Goal: Information Seeking & Learning: Learn about a topic

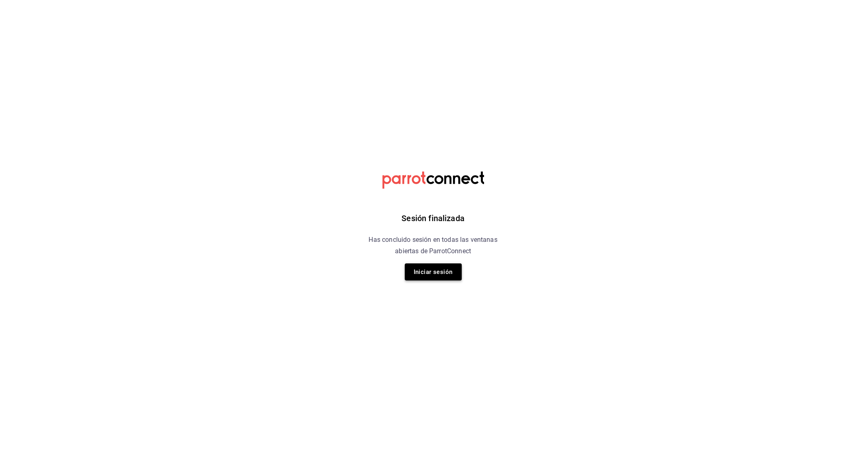
click at [432, 273] on button "Iniciar sesión" at bounding box center [433, 272] width 57 height 17
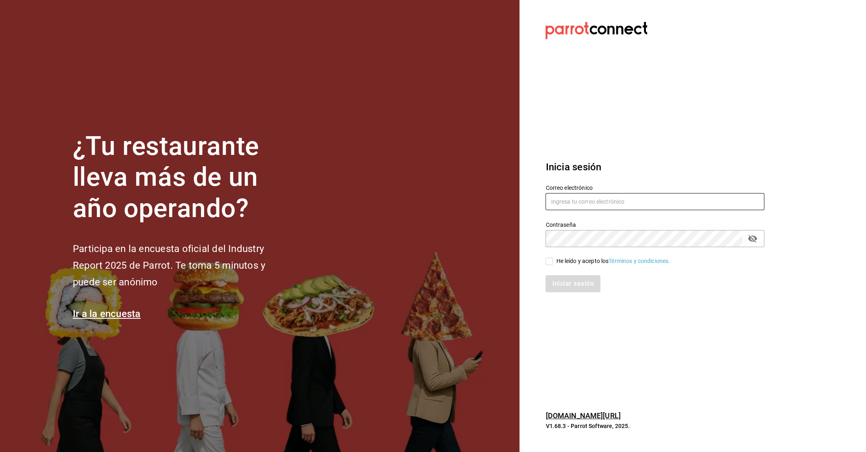
type input "contacto@maoza.com.mx"
click at [548, 262] on input "He leído y acepto los Términos y condiciones." at bounding box center [548, 261] width 7 height 7
checkbox input "true"
click at [572, 285] on button "Iniciar sesión" at bounding box center [572, 283] width 55 height 17
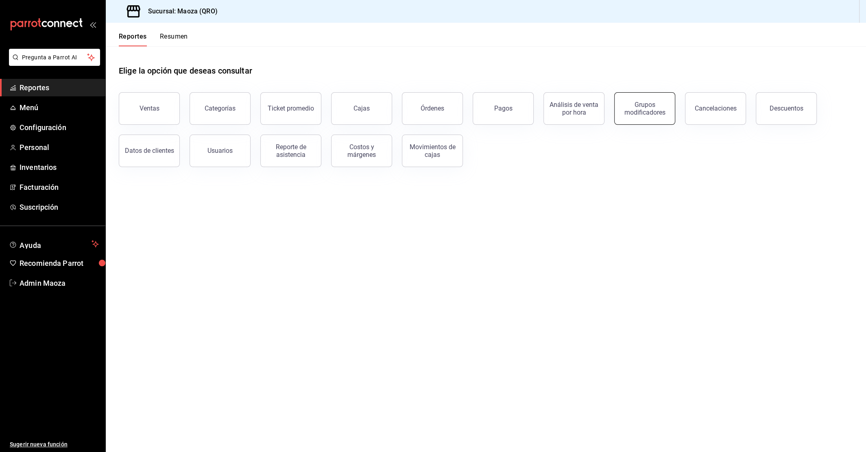
click at [654, 118] on button "Grupos modificadores" at bounding box center [644, 108] width 61 height 33
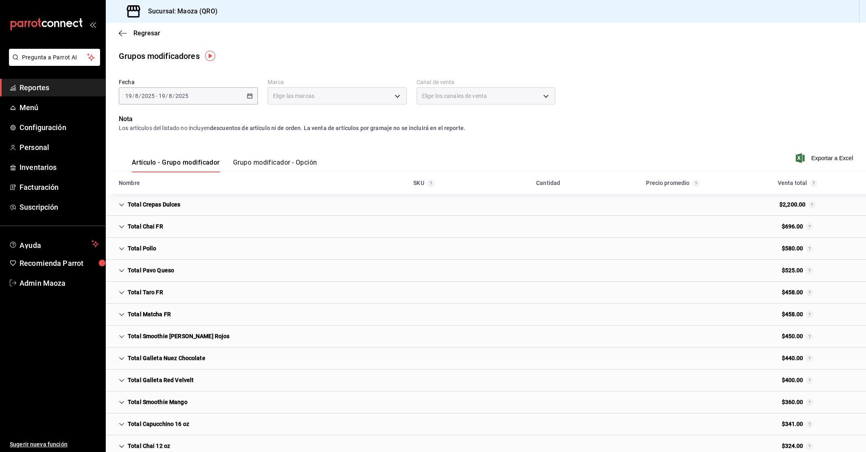
click at [268, 166] on button "Grupo modificador - Opción" at bounding box center [275, 166] width 84 height 14
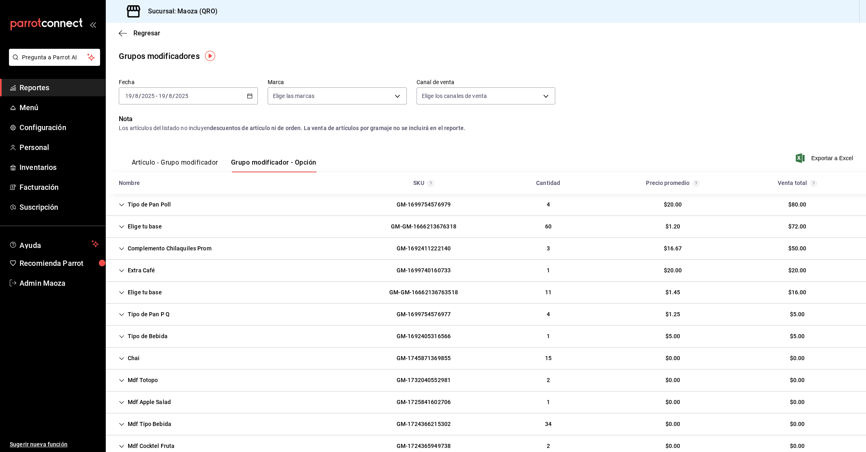
click at [249, 97] on icon "button" at bounding box center [250, 96] width 6 height 6
click at [149, 191] on span "Rango de fechas" at bounding box center [157, 194] width 63 height 9
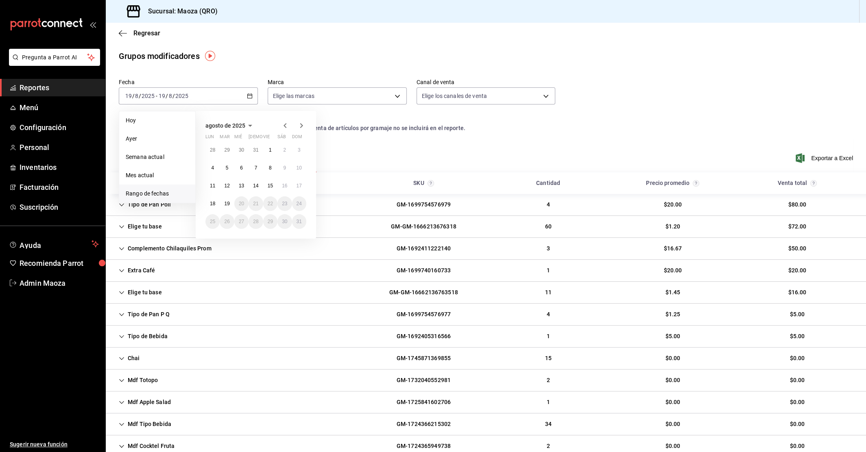
click at [149, 191] on span "Rango de fechas" at bounding box center [157, 194] width 63 height 9
click at [281, 124] on icon "button" at bounding box center [285, 126] width 10 height 10
click at [281, 124] on icon "button" at bounding box center [285, 127] width 10 height 10
click at [281, 124] on icon "button" at bounding box center [285, 126] width 10 height 10
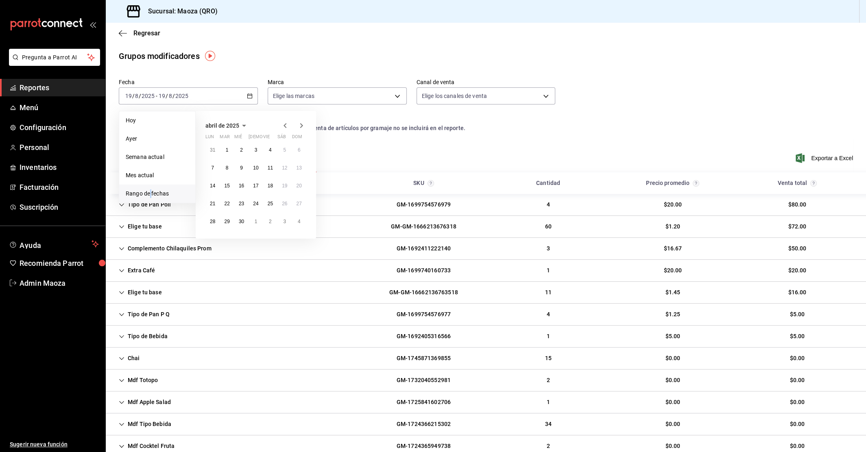
click at [281, 124] on icon "button" at bounding box center [285, 126] width 10 height 10
click at [284, 123] on icon "button" at bounding box center [285, 126] width 10 height 10
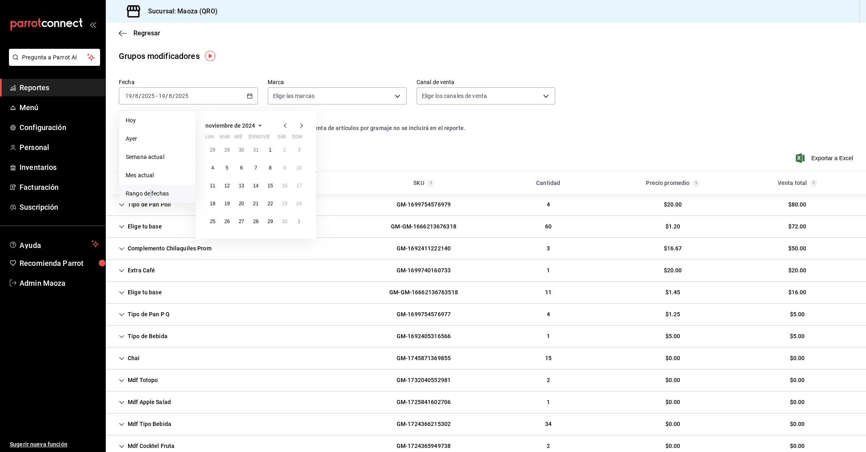
click at [284, 123] on icon "button" at bounding box center [285, 126] width 10 height 10
click at [284, 123] on icon "button" at bounding box center [285, 127] width 10 height 10
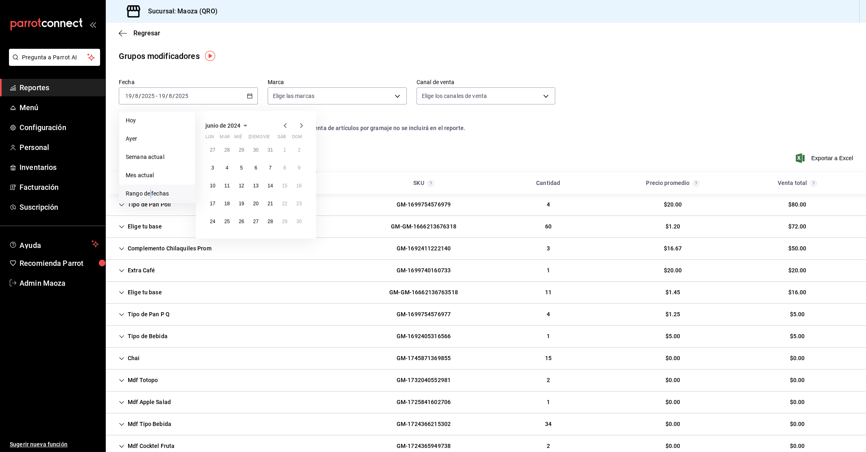
click at [284, 123] on icon "button" at bounding box center [285, 126] width 10 height 10
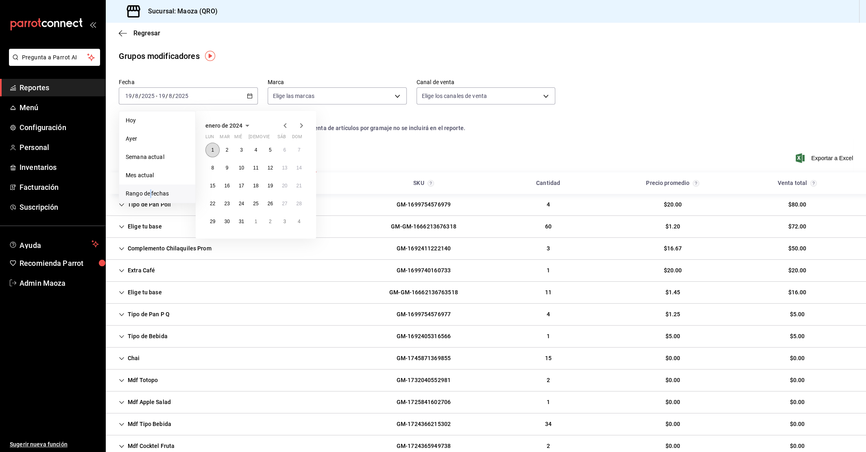
click at [214, 148] on button "1" at bounding box center [212, 150] width 14 height 15
click at [302, 126] on icon "button" at bounding box center [301, 125] width 3 height 5
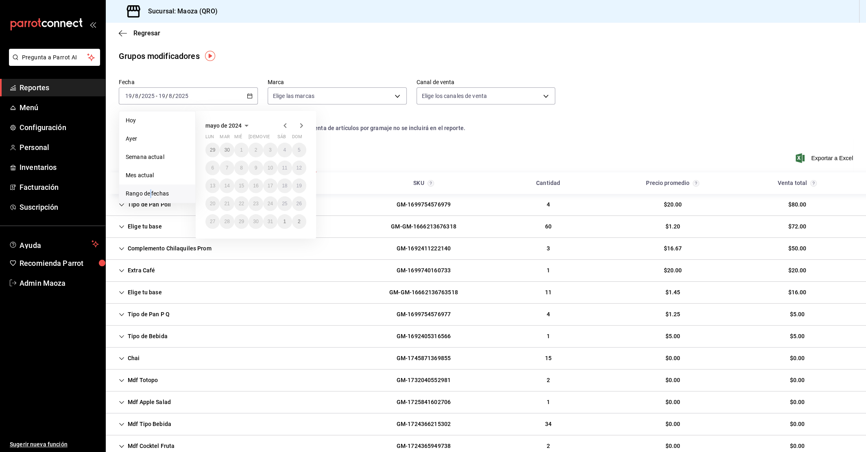
click at [302, 126] on icon "button" at bounding box center [301, 125] width 3 height 5
click at [283, 123] on icon "button" at bounding box center [285, 127] width 10 height 10
click at [283, 123] on icon "button" at bounding box center [285, 126] width 10 height 10
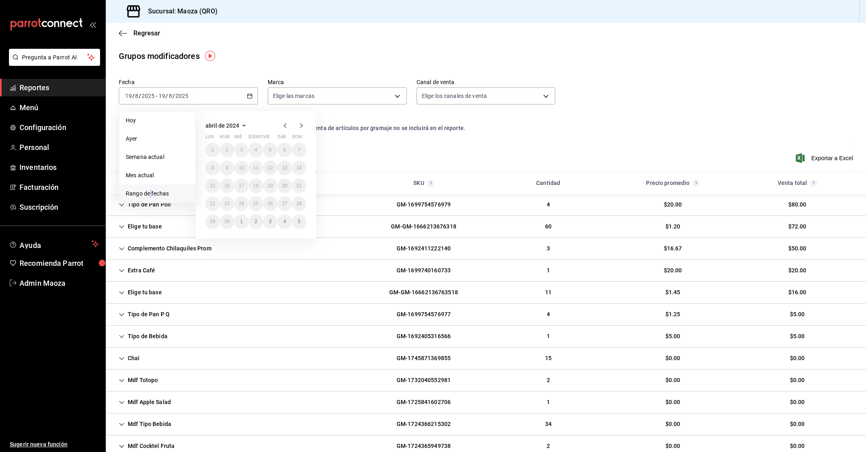
click at [283, 123] on icon "button" at bounding box center [285, 126] width 10 height 10
click at [243, 222] on abbr "31" at bounding box center [241, 222] width 5 height 6
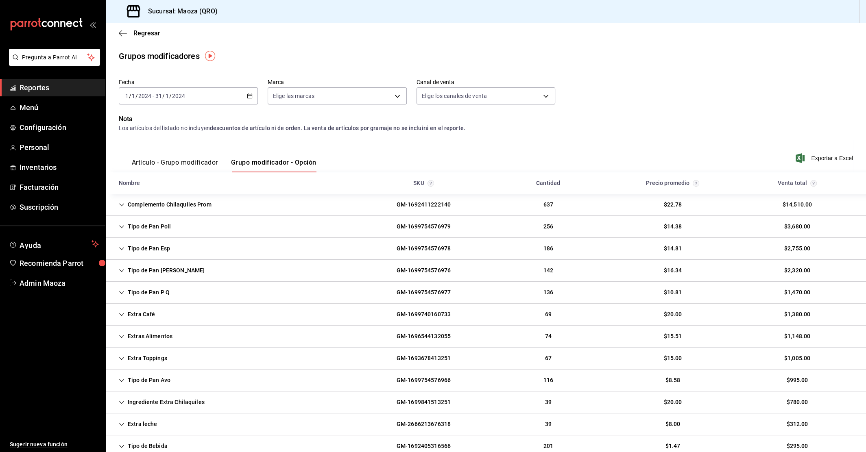
click at [185, 166] on button "Artículo - Grupo modificador" at bounding box center [175, 166] width 86 height 14
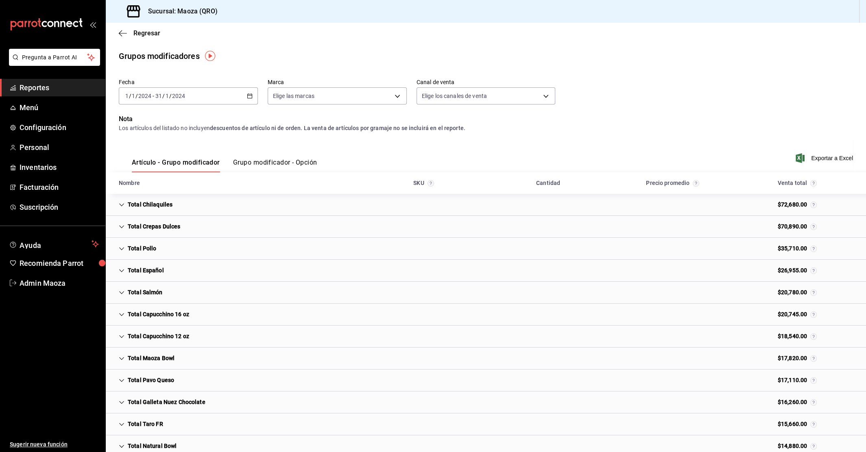
click at [119, 203] on icon "Cell" at bounding box center [122, 205] width 6 height 6
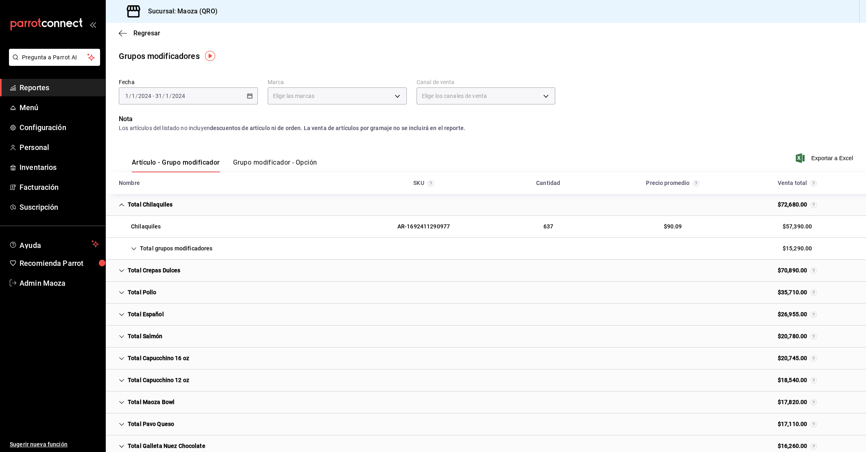
click at [137, 247] on div "Total grupos modificadores" at bounding box center [165, 248] width 107 height 15
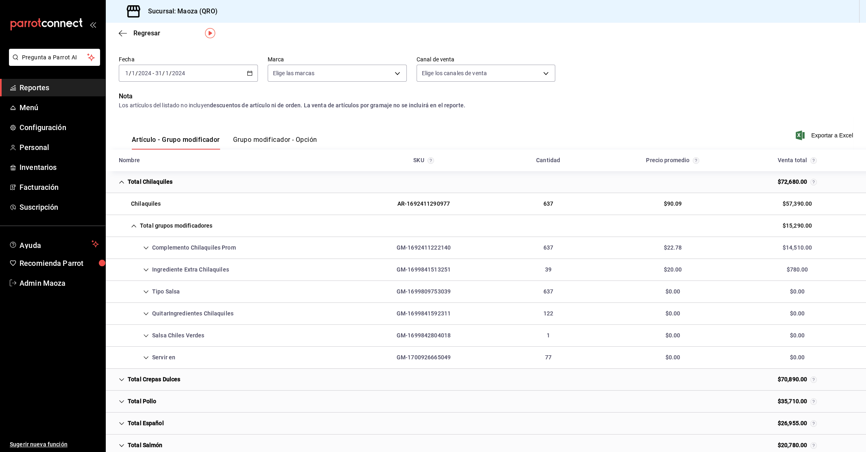
scroll to position [33, 0]
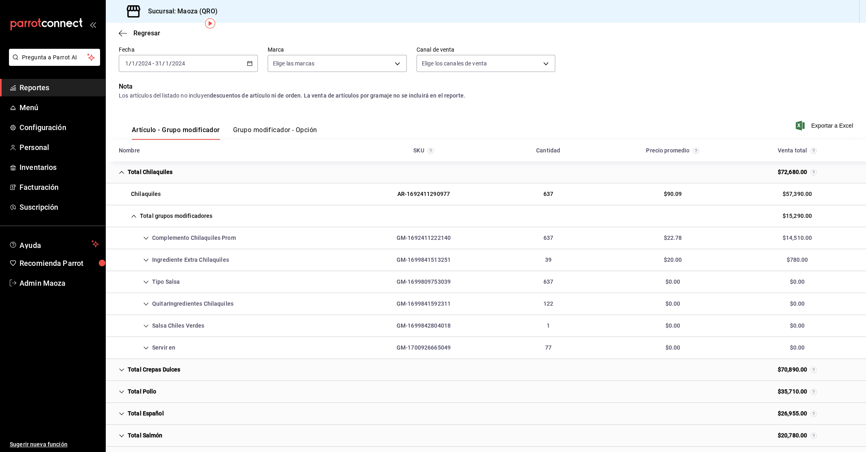
click at [148, 279] on icon "Cell" at bounding box center [146, 282] width 6 height 6
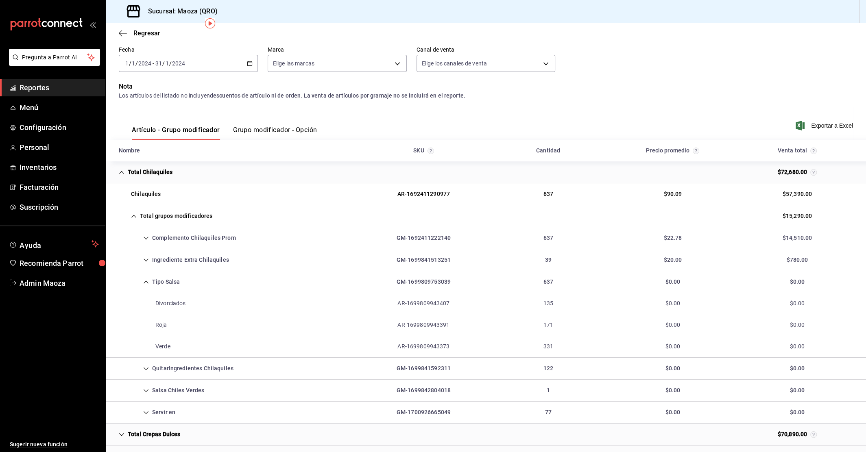
click at [248, 63] on \(Stroke\) "button" at bounding box center [249, 63] width 4 height 0
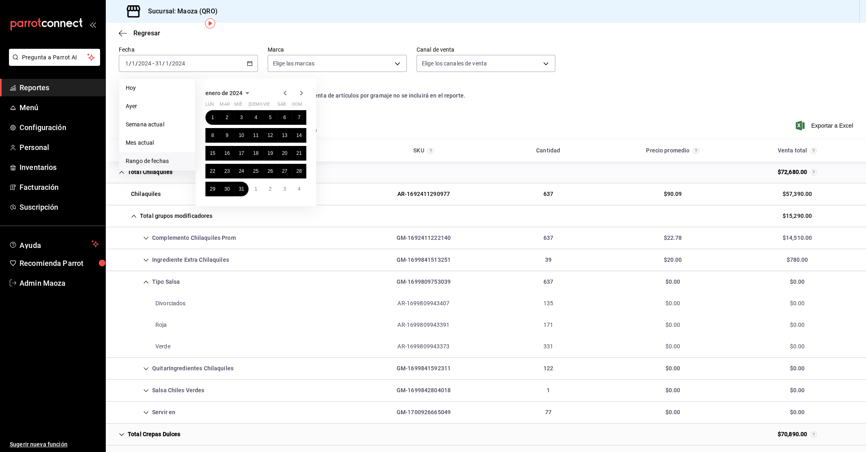
click at [303, 92] on icon "button" at bounding box center [302, 93] width 10 height 10
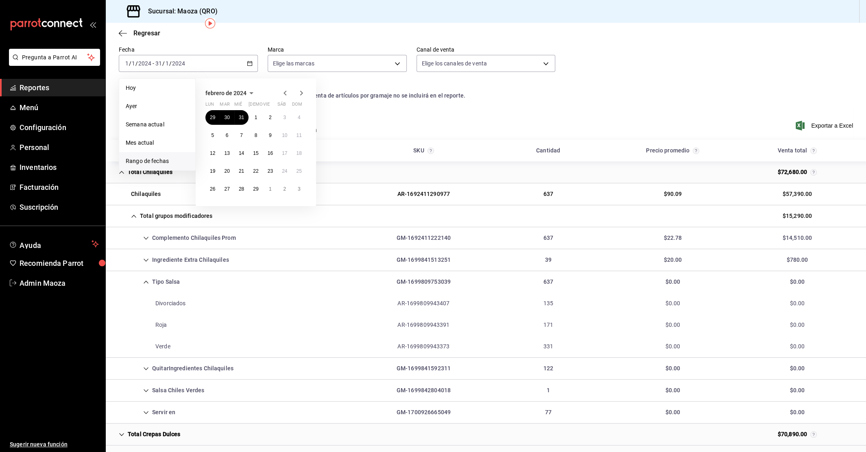
click at [303, 92] on icon "button" at bounding box center [302, 93] width 10 height 10
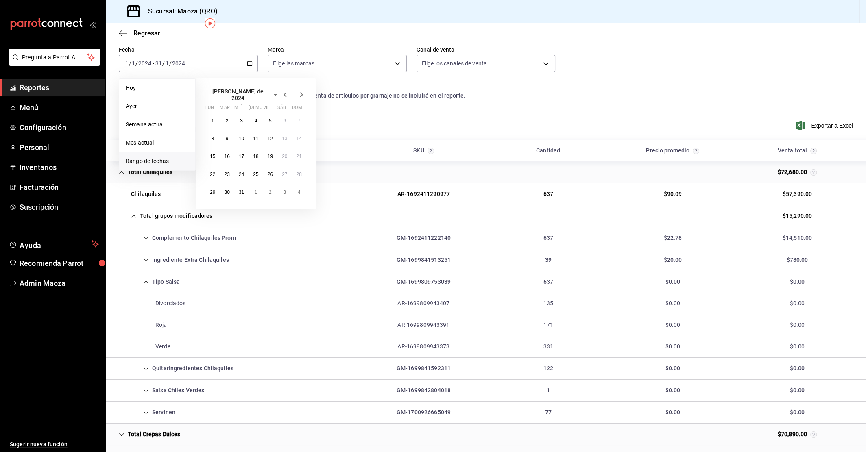
click at [303, 92] on icon "button" at bounding box center [302, 95] width 10 height 10
click at [303, 92] on icon "button" at bounding box center [302, 93] width 10 height 10
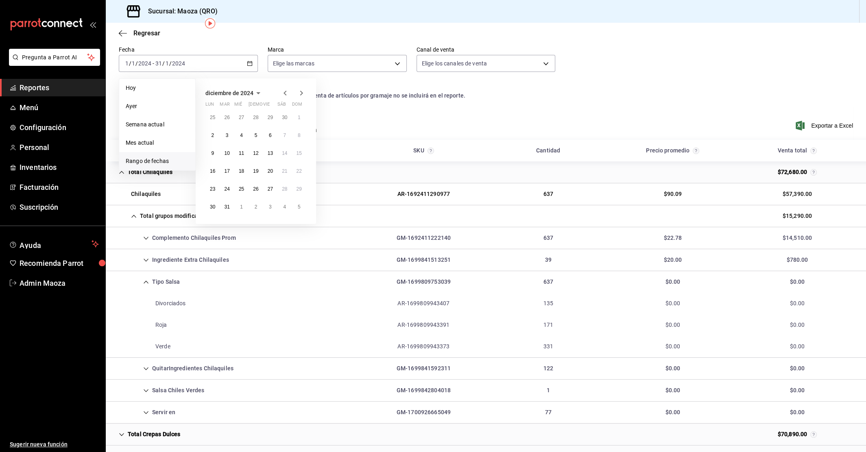
click at [303, 92] on icon "button" at bounding box center [302, 93] width 10 height 10
click at [284, 93] on icon "button" at bounding box center [285, 93] width 10 height 10
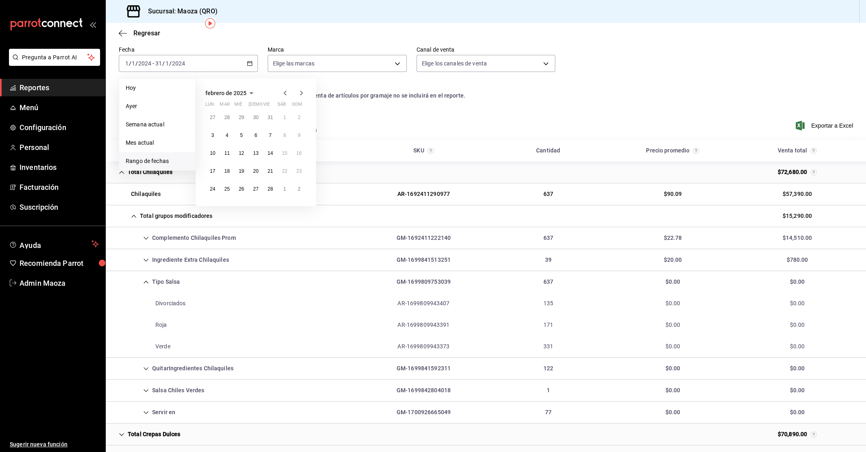
click at [284, 93] on icon "button" at bounding box center [285, 93] width 10 height 10
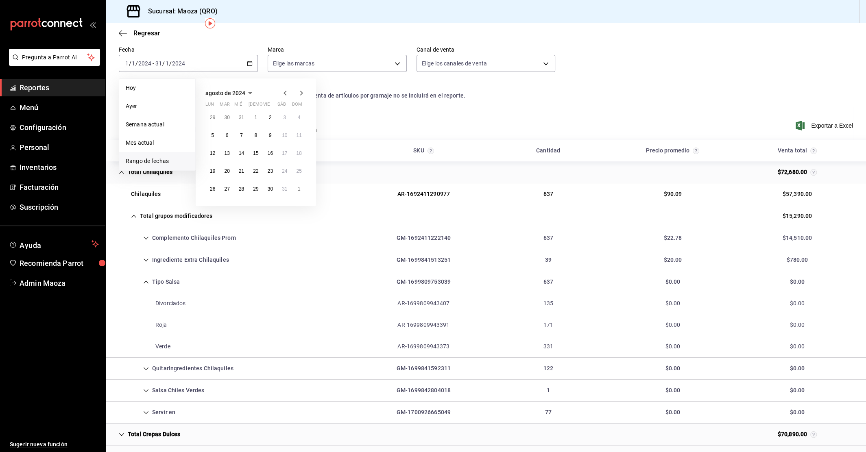
click at [284, 93] on icon "button" at bounding box center [285, 93] width 10 height 10
click at [284, 93] on icon "button" at bounding box center [285, 95] width 10 height 10
click at [301, 94] on icon "button" at bounding box center [302, 93] width 10 height 10
click at [301, 94] on icon "button" at bounding box center [302, 95] width 10 height 10
click at [301, 94] on icon "button" at bounding box center [302, 93] width 10 height 10
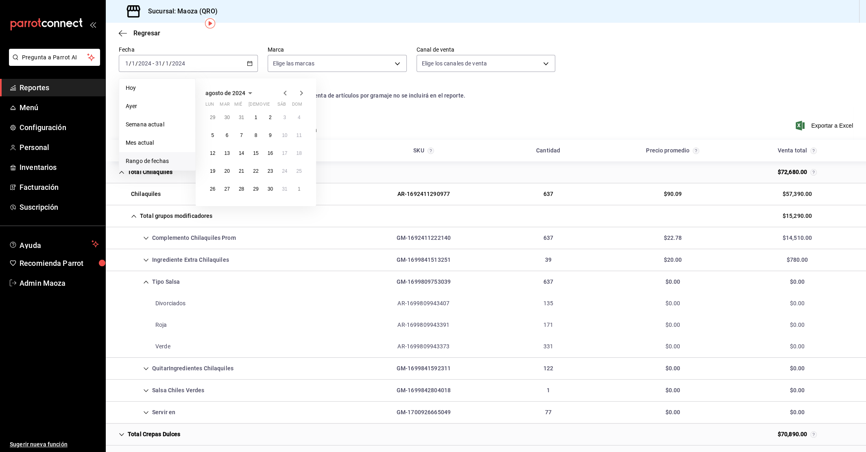
click at [301, 94] on icon "button" at bounding box center [302, 93] width 10 height 10
click at [275, 189] on button "31" at bounding box center [270, 189] width 14 height 15
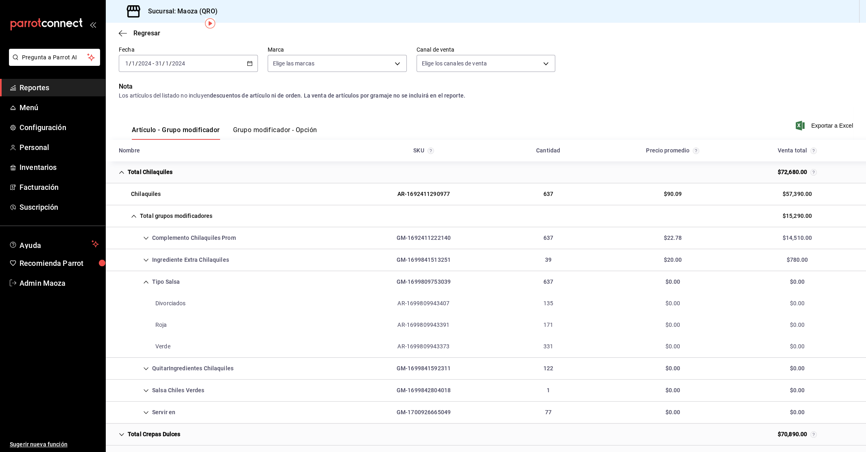
click at [429, 143] on div "SKU" at bounding box center [423, 150] width 124 height 15
click at [246, 61] on div "2024-01-01 1 / 1 / 2024 - 2024-01-31 31 / 1 / 2024" at bounding box center [188, 63] width 139 height 17
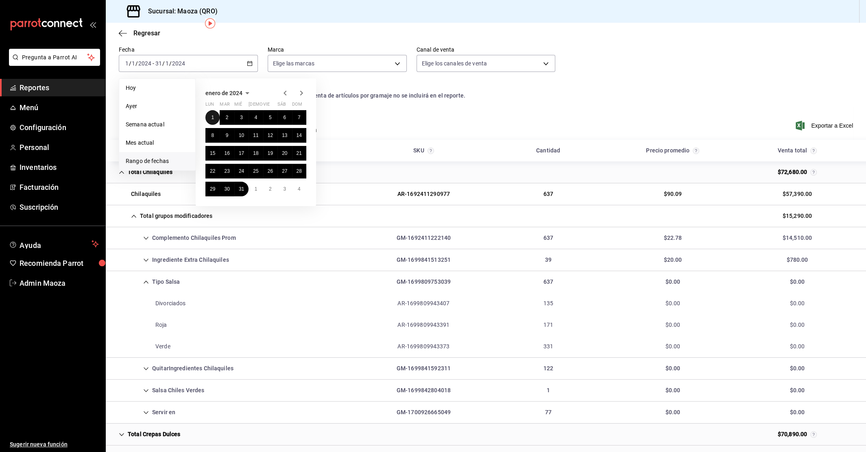
click at [209, 117] on button "1" at bounding box center [212, 117] width 14 height 15
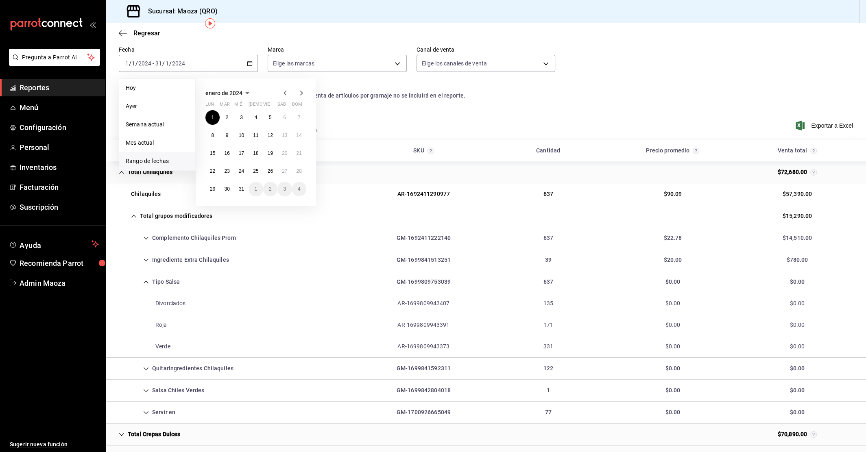
click at [242, 95] on span "enero de 2024" at bounding box center [223, 93] width 37 height 7
click at [217, 90] on span "2024" at bounding box center [211, 93] width 13 height 7
click at [227, 122] on button "2024" at bounding box center [222, 123] width 34 height 15
click at [221, 108] on abbr "enero" at bounding box center [222, 109] width 13 height 6
click at [299, 93] on icon "button" at bounding box center [302, 93] width 10 height 10
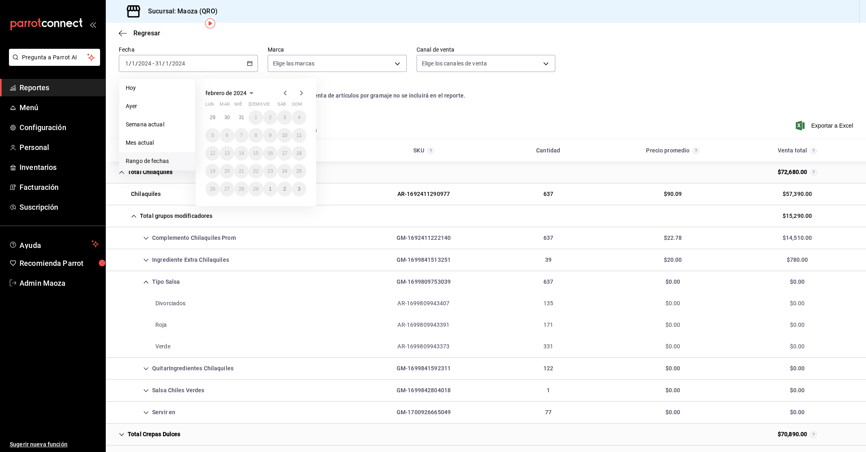
click at [299, 93] on icon "button" at bounding box center [302, 93] width 10 height 10
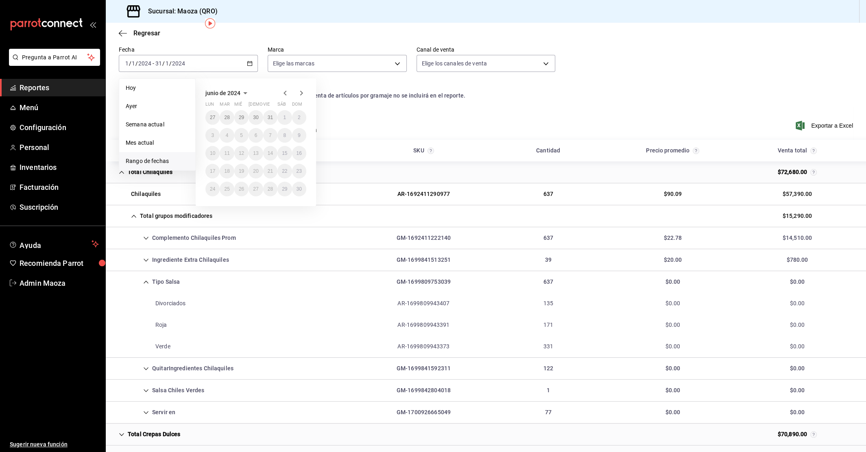
click at [299, 93] on icon "button" at bounding box center [302, 93] width 10 height 10
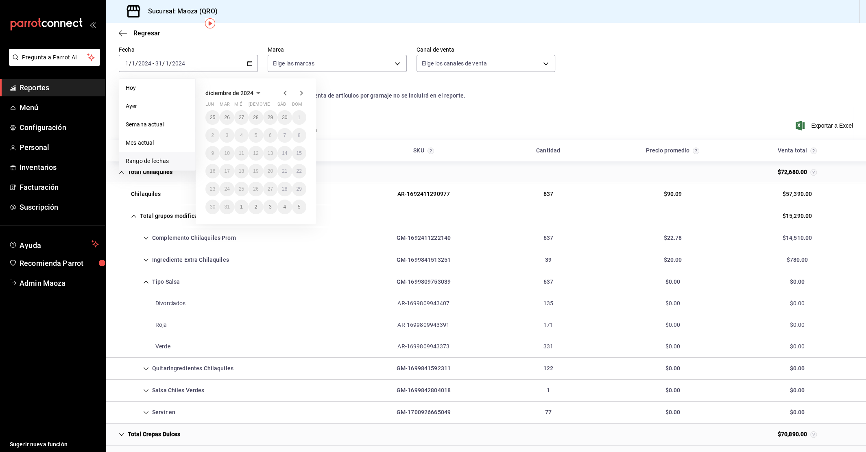
click at [299, 93] on icon "button" at bounding box center [302, 93] width 10 height 10
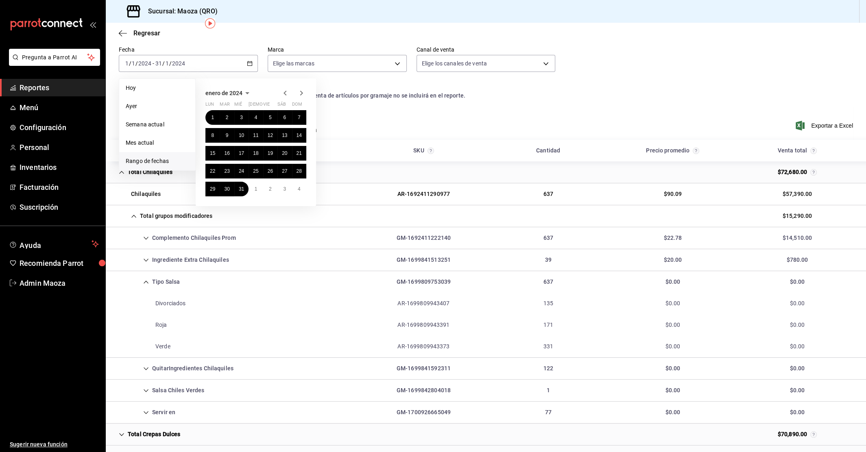
click at [392, 121] on div "Artículo - Grupo modificador Grupo modificador - Opción Exportar a Excel" at bounding box center [486, 123] width 734 height 33
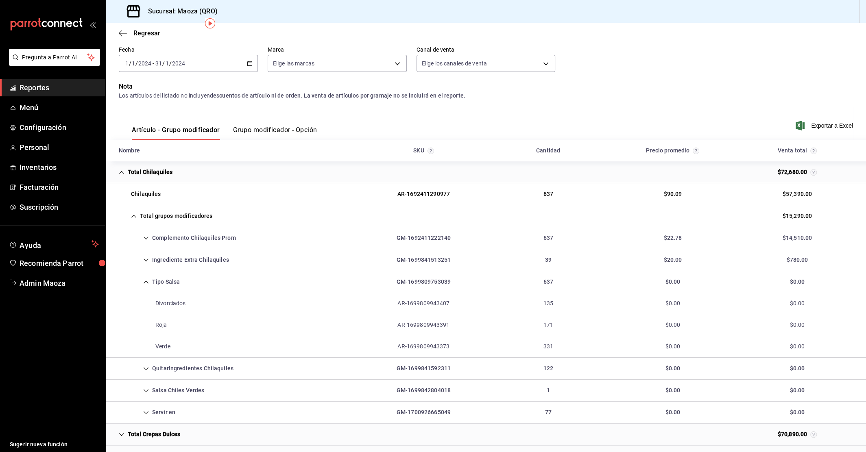
click at [252, 65] on icon "button" at bounding box center [250, 64] width 6 height 6
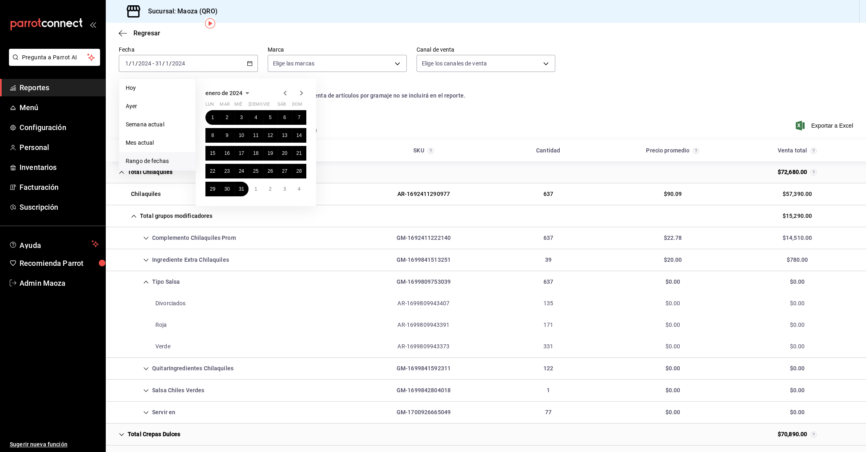
click at [234, 93] on span "enero de 2024" at bounding box center [223, 93] width 37 height 7
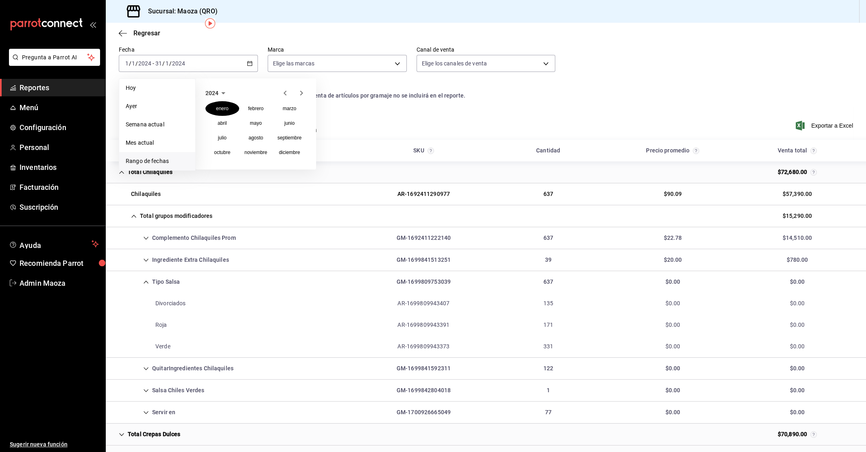
click at [220, 90] on icon "button" at bounding box center [223, 93] width 10 height 10
click at [255, 126] on button "2025" at bounding box center [256, 123] width 34 height 15
click at [222, 107] on abbr "enero" at bounding box center [222, 109] width 13 height 6
click at [243, 117] on button "1" at bounding box center [241, 117] width 14 height 15
click at [269, 193] on button "31" at bounding box center [270, 189] width 14 height 15
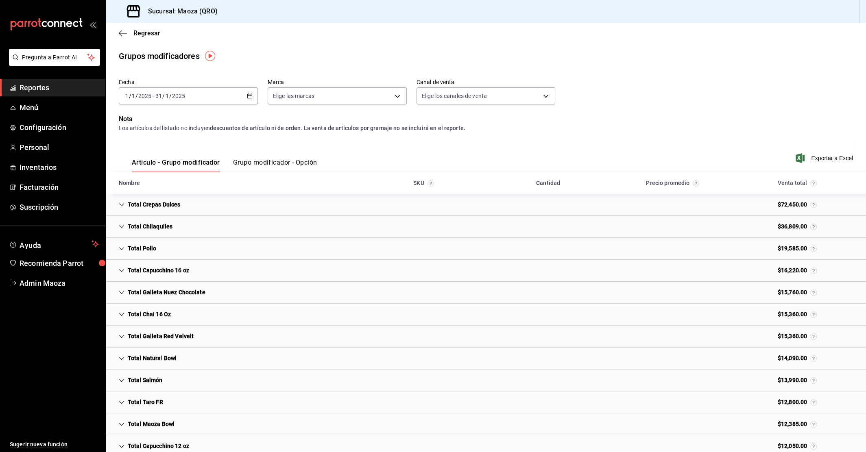
click at [121, 225] on icon "Cell" at bounding box center [122, 227] width 6 height 6
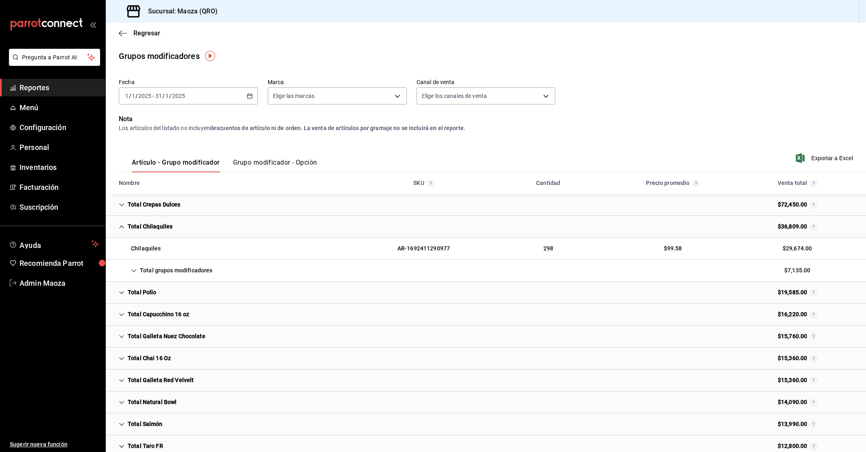
click at [134, 268] on icon "Cell" at bounding box center [134, 271] width 6 height 6
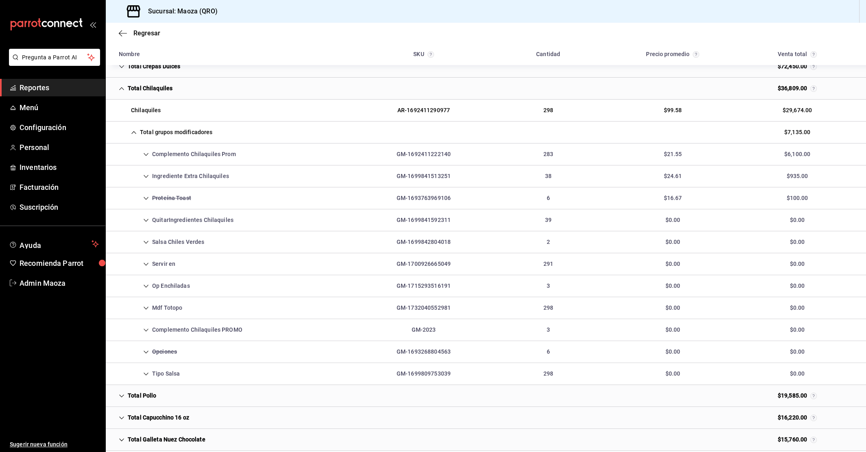
scroll to position [140, 0]
click at [146, 371] on icon "Cell" at bounding box center [146, 373] width 6 height 6
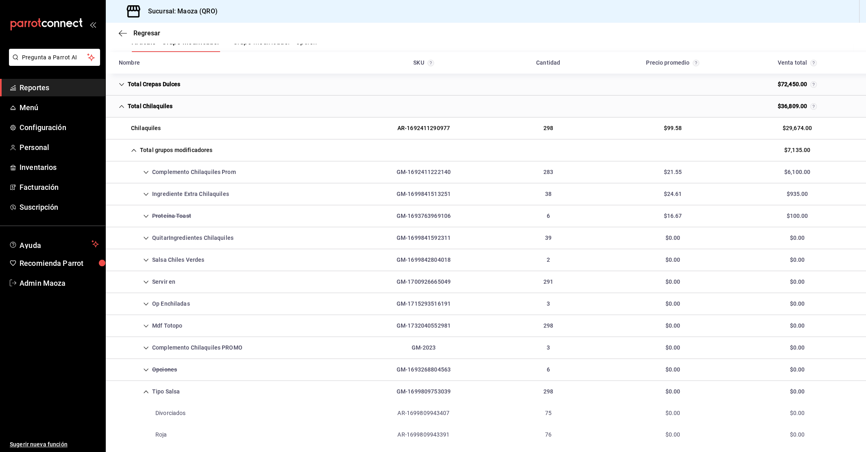
scroll to position [0, 0]
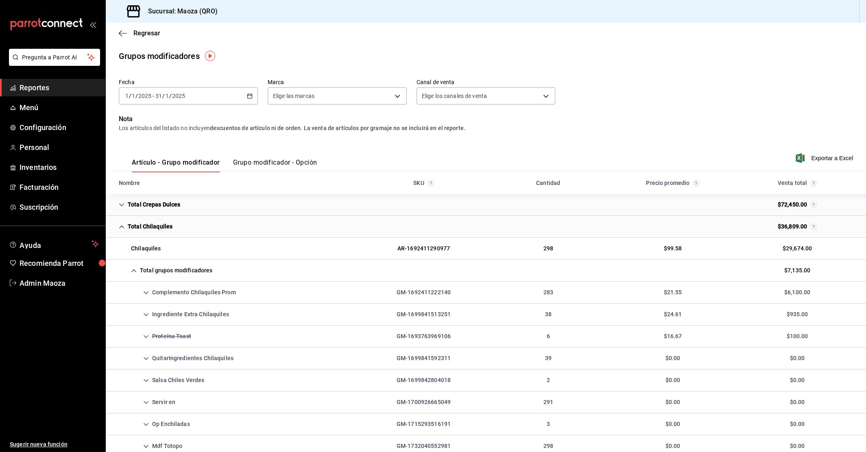
click at [190, 160] on button "Artículo - Grupo modificador" at bounding box center [176, 166] width 88 height 14
click at [823, 161] on span "Exportar a Excel" at bounding box center [825, 158] width 56 height 10
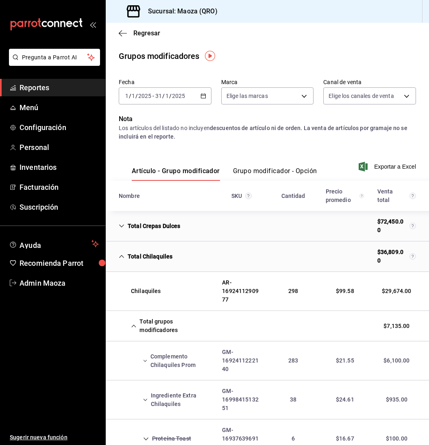
click at [205, 95] on \(Stroke\) "button" at bounding box center [203, 95] width 4 height 0
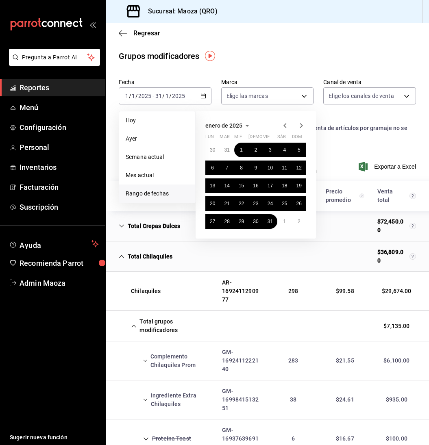
click at [304, 127] on icon "button" at bounding box center [302, 126] width 10 height 10
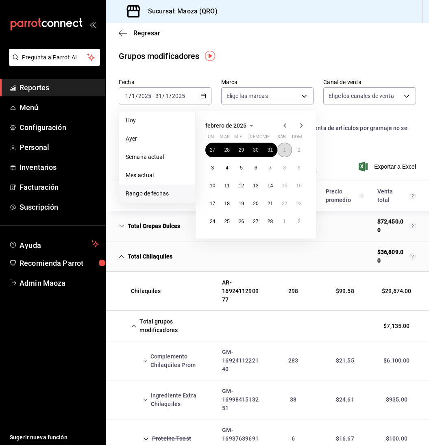
click at [285, 151] on abbr "1" at bounding box center [284, 150] width 3 height 6
click at [269, 222] on abbr "28" at bounding box center [270, 222] width 5 height 6
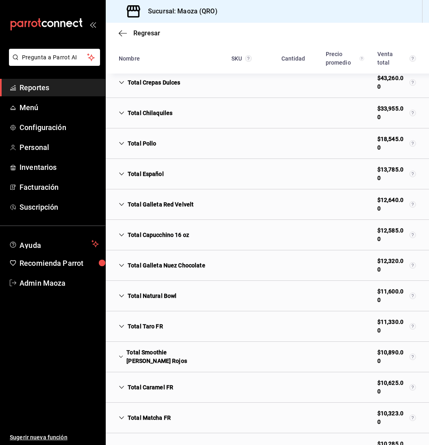
scroll to position [144, 0]
click at [119, 110] on icon "Cell" at bounding box center [122, 113] width 6 height 6
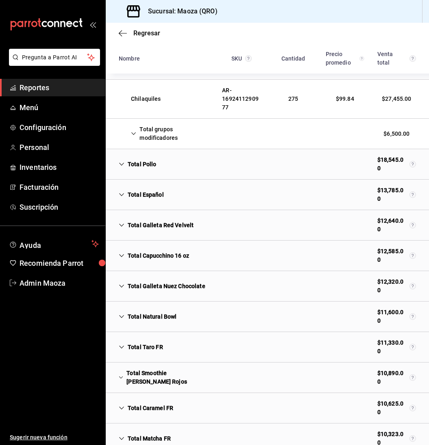
scroll to position [191, 0]
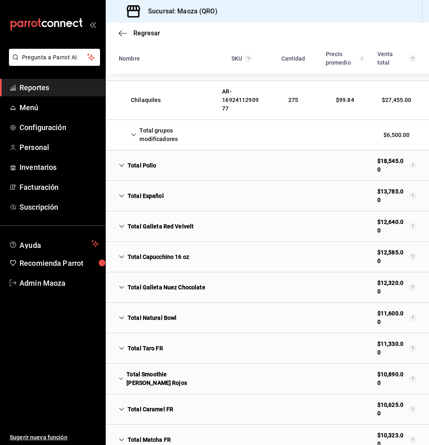
click at [133, 130] on div "Total grupos modificadores" at bounding box center [163, 135] width 103 height 24
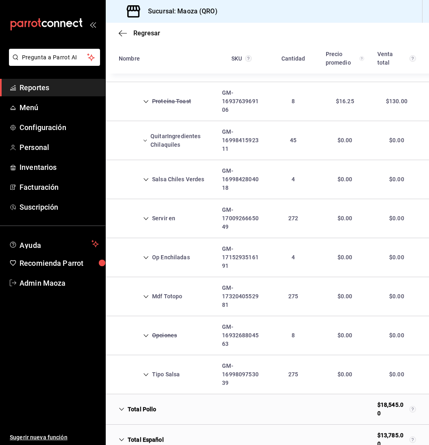
scroll to position [376, 0]
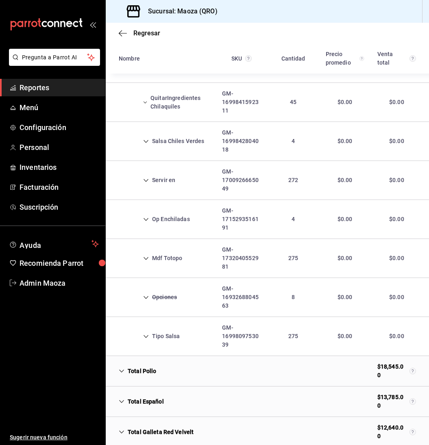
click at [146, 334] on icon "Cell" at bounding box center [146, 337] width 6 height 6
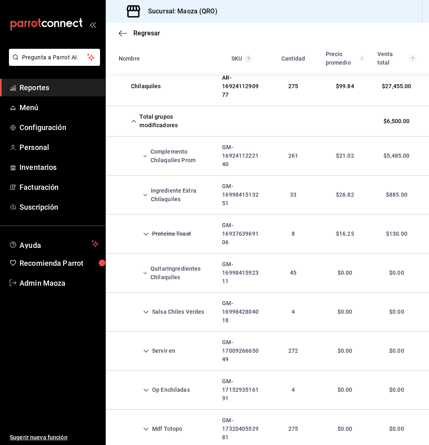
scroll to position [0, 0]
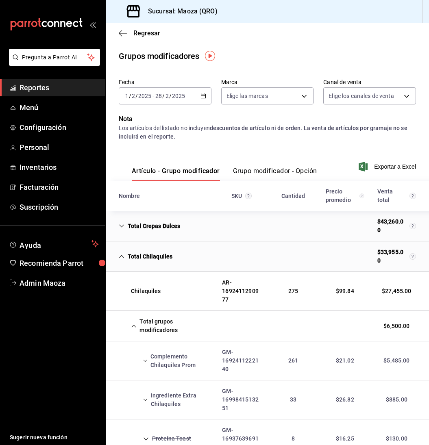
click at [205, 94] on icon "button" at bounding box center [204, 96] width 6 height 6
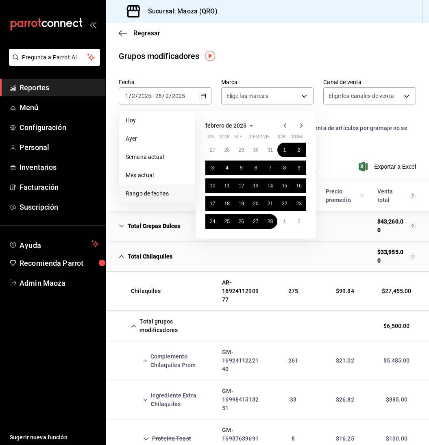
click at [302, 126] on icon "button" at bounding box center [301, 125] width 3 height 5
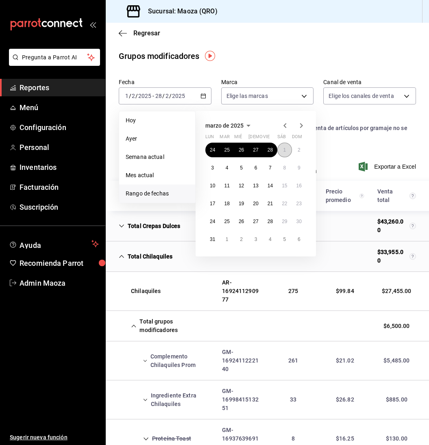
click at [288, 149] on button "1" at bounding box center [284, 150] width 14 height 15
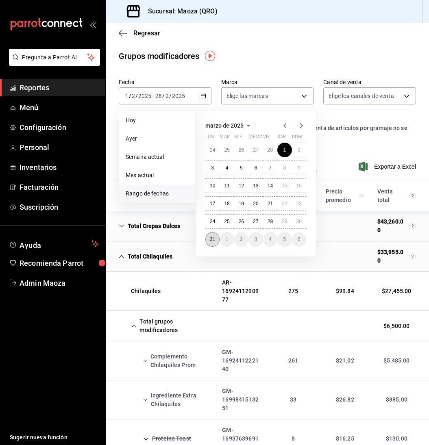
click at [211, 238] on abbr "31" at bounding box center [212, 240] width 5 height 6
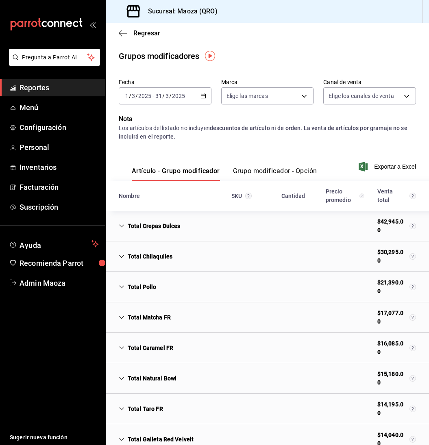
click at [124, 257] on icon "Cell" at bounding box center [122, 257] width 6 height 6
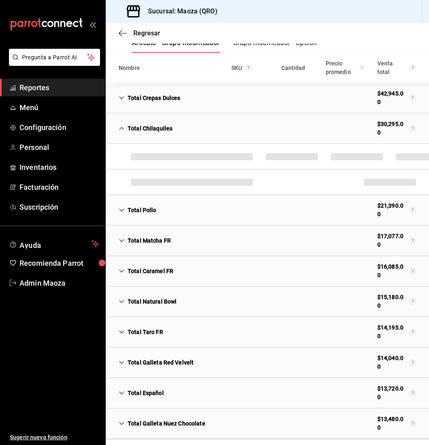
scroll to position [129, 0]
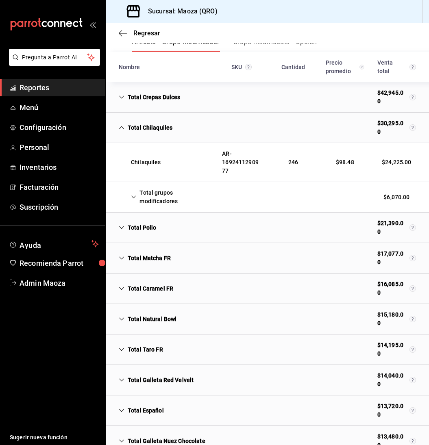
click at [131, 196] on icon "Cell" at bounding box center [133, 197] width 5 height 6
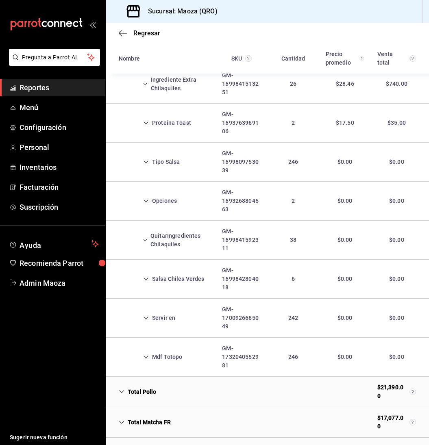
scroll to position [315, 0]
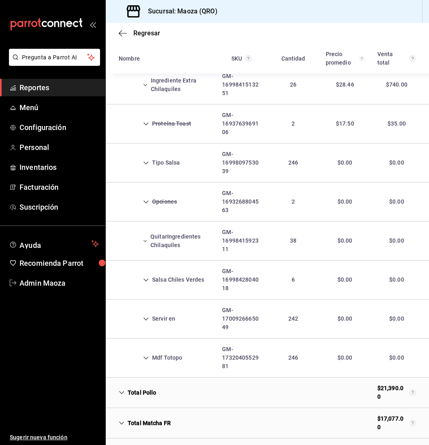
click at [144, 160] on icon "Cell" at bounding box center [146, 163] width 6 height 6
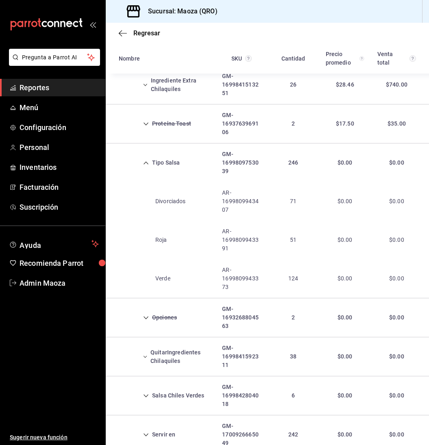
scroll to position [0, 0]
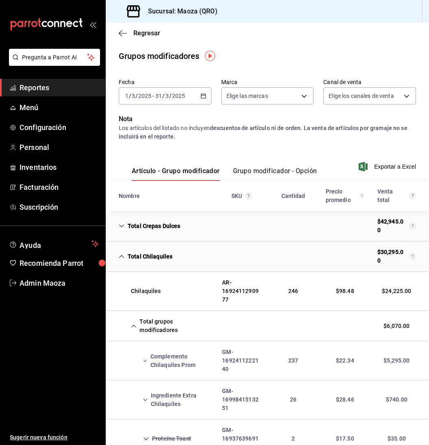
click at [204, 95] on icon "button" at bounding box center [204, 96] width 6 height 6
click at [203, 93] on icon "button" at bounding box center [204, 96] width 6 height 6
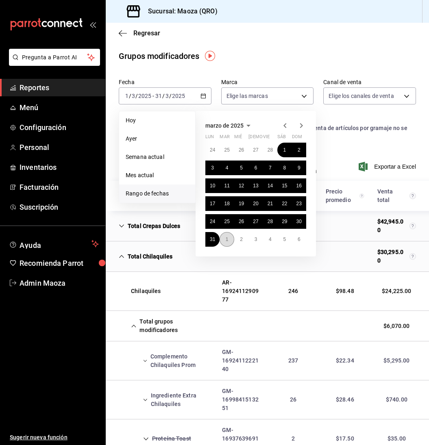
click at [228, 240] on abbr "1" at bounding box center [227, 240] width 3 height 6
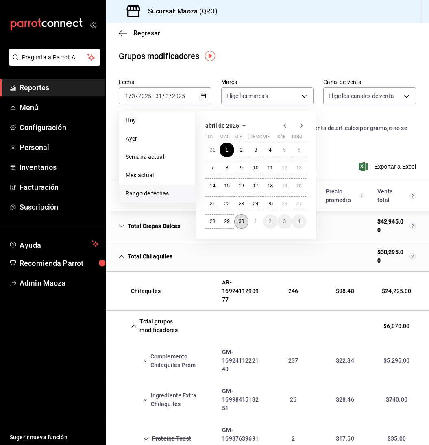
click at [245, 218] on button "30" at bounding box center [241, 221] width 14 height 15
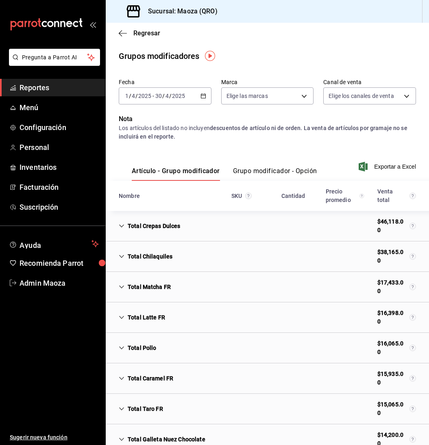
click at [122, 255] on icon "Cell" at bounding box center [122, 257] width 6 height 6
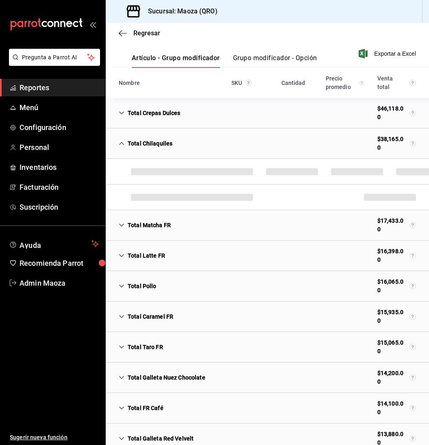
scroll to position [116, 0]
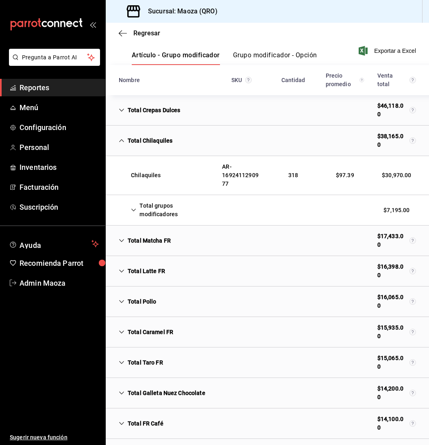
click at [135, 210] on icon "Cell" at bounding box center [133, 210] width 5 height 6
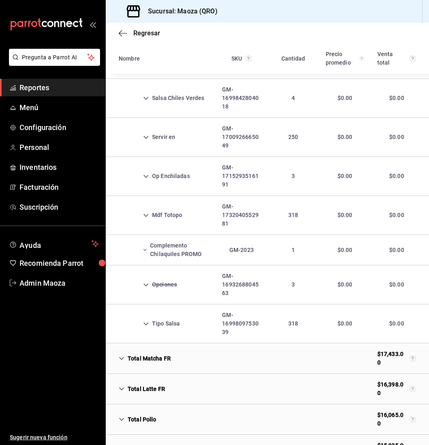
scroll to position [431, 0]
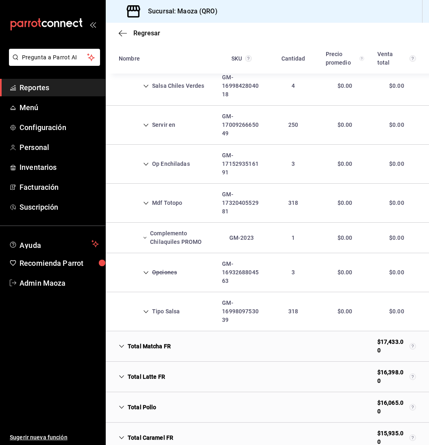
click at [147, 310] on icon "Cell" at bounding box center [146, 312] width 6 height 6
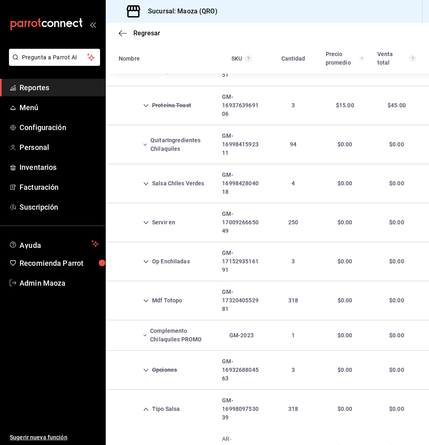
scroll to position [0, 0]
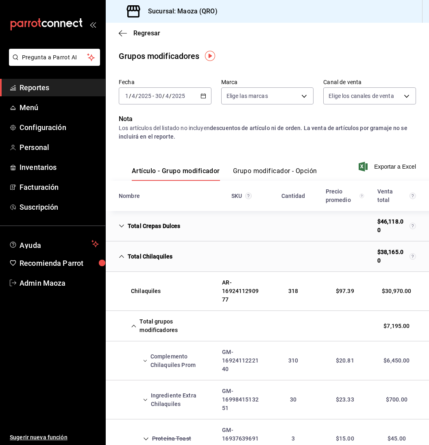
click at [206, 95] on icon "button" at bounding box center [204, 96] width 6 height 6
click at [201, 96] on \(Stroke\) "button" at bounding box center [203, 96] width 5 height 4
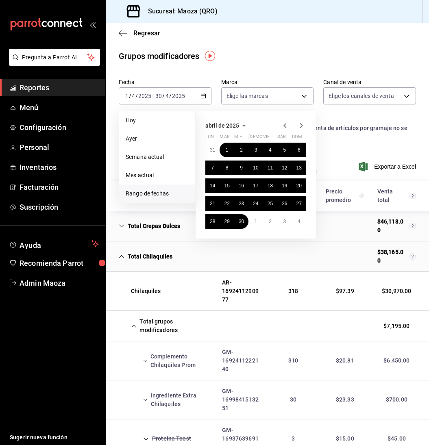
click at [299, 124] on icon "button" at bounding box center [302, 126] width 10 height 10
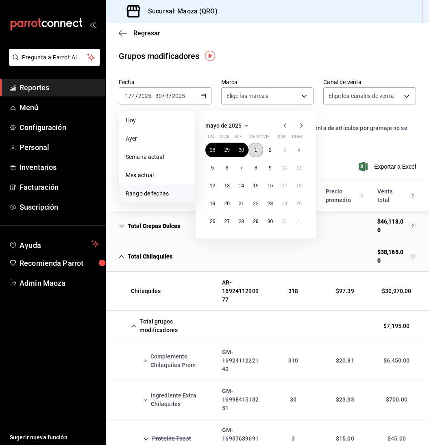
click at [260, 152] on button "1" at bounding box center [256, 150] width 14 height 15
click at [268, 224] on abbr "30" at bounding box center [270, 222] width 5 height 6
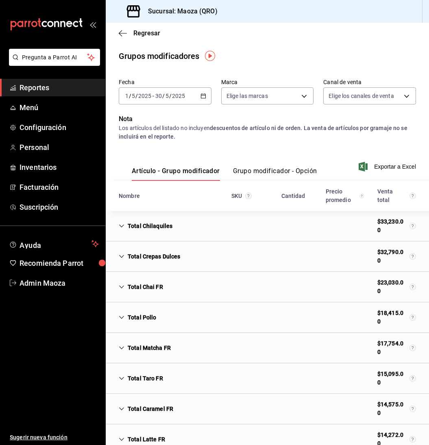
click at [204, 97] on icon "button" at bounding box center [204, 96] width 6 height 6
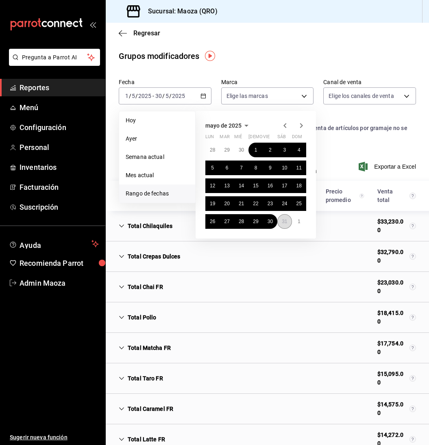
click at [280, 226] on button "31" at bounding box center [284, 221] width 14 height 15
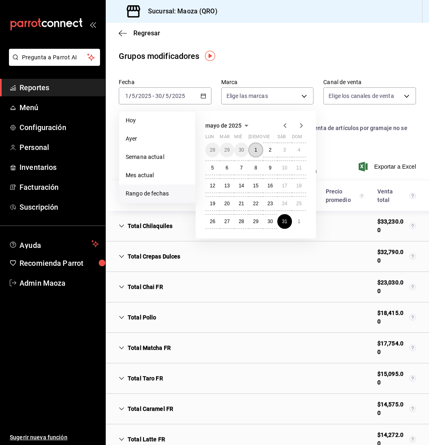
click at [260, 149] on button "1" at bounding box center [256, 150] width 14 height 15
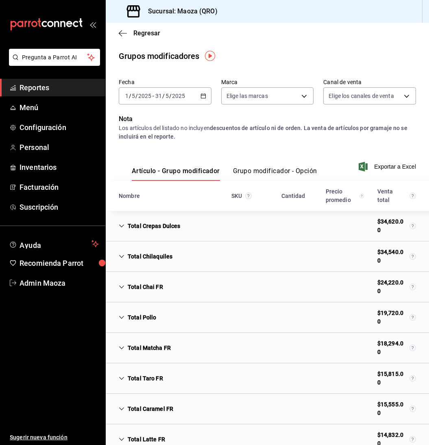
click at [206, 95] on icon "button" at bounding box center [204, 96] width 6 height 6
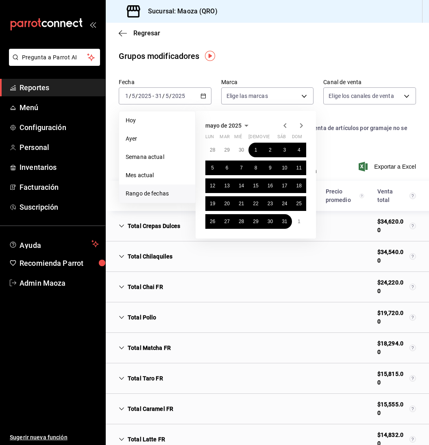
click at [334, 142] on div "mayo de 2025 lun mar mié jue vie sáb dom 28 29 30 1 2 3 4 5 6 7 8 9 10 11 12 13…" at bounding box center [267, 172] width 142 height 134
click at [119, 254] on icon "Cell" at bounding box center [122, 257] width 6 height 6
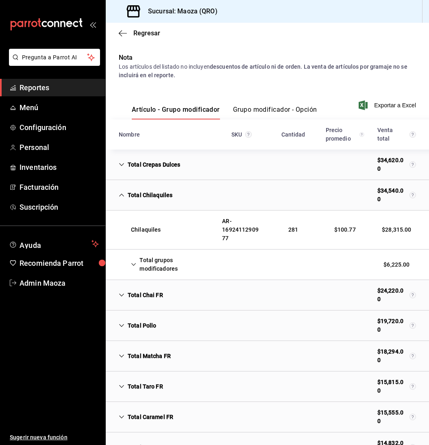
scroll to position [67, 0]
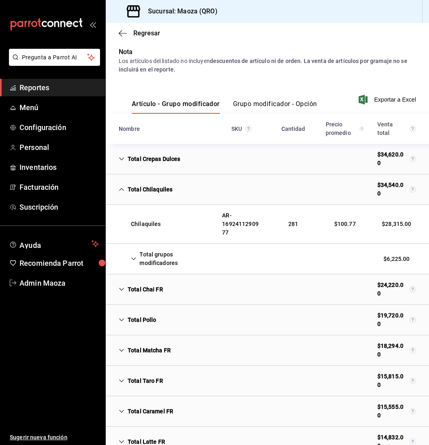
click at [135, 258] on icon "Cell" at bounding box center [133, 259] width 5 height 6
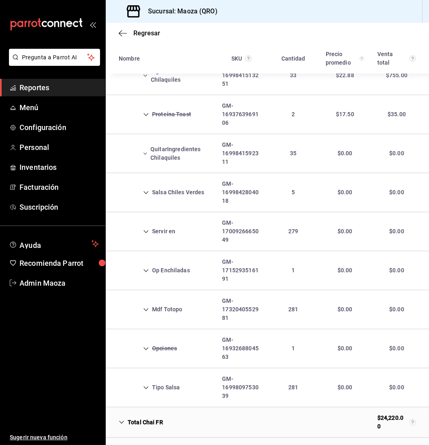
scroll to position [327, 0]
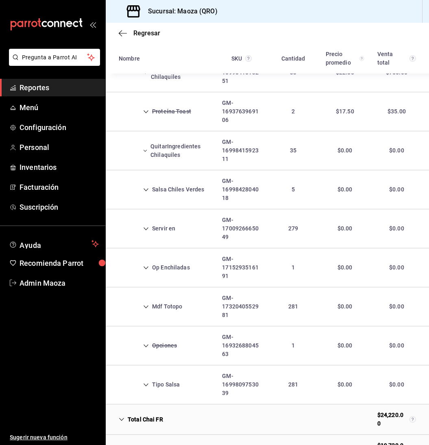
click at [148, 384] on icon "Cell" at bounding box center [146, 385] width 5 height 3
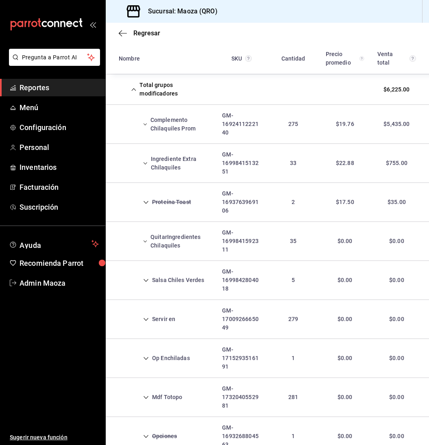
scroll to position [0, 0]
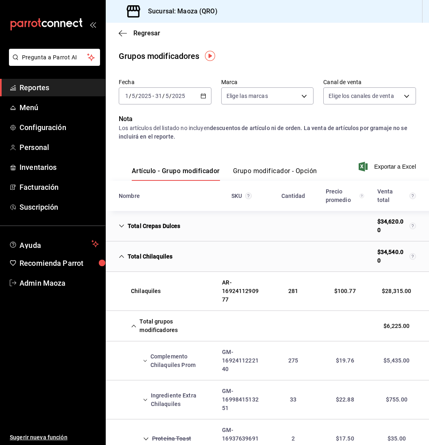
click at [202, 96] on icon "button" at bounding box center [204, 96] width 6 height 6
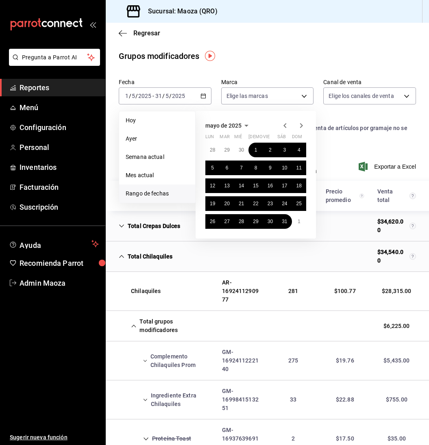
click at [299, 124] on icon "button" at bounding box center [302, 126] width 10 height 10
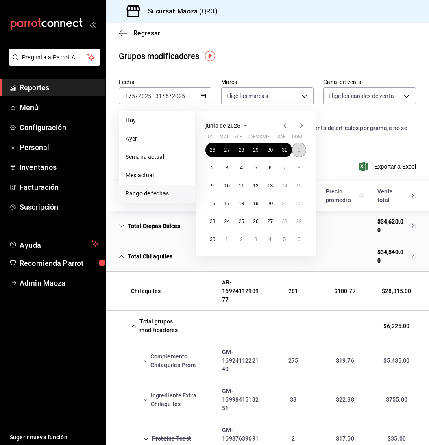
click at [300, 149] on button "1" at bounding box center [299, 150] width 14 height 15
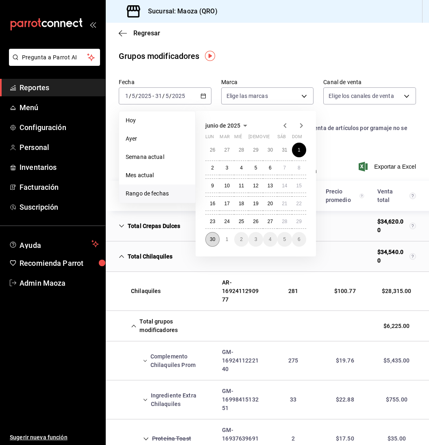
click at [216, 237] on button "30" at bounding box center [212, 239] width 14 height 15
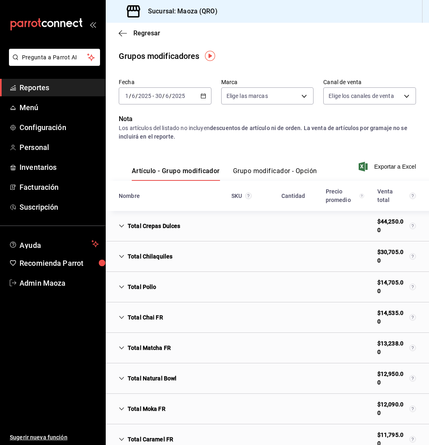
click at [124, 254] on icon "Cell" at bounding box center [122, 257] width 6 height 6
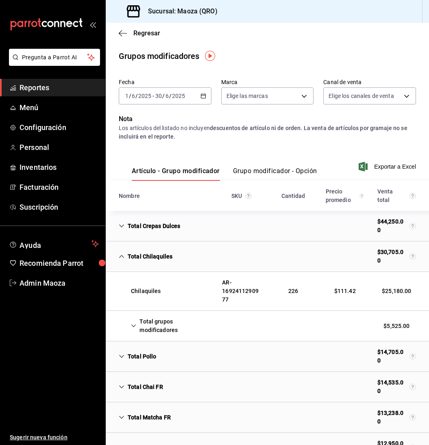
click at [134, 321] on div "Total grupos modificadores" at bounding box center [163, 326] width 103 height 24
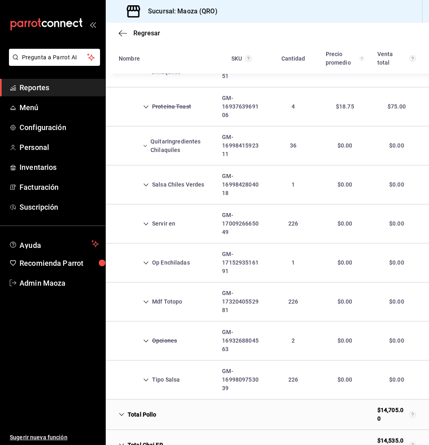
scroll to position [342, 0]
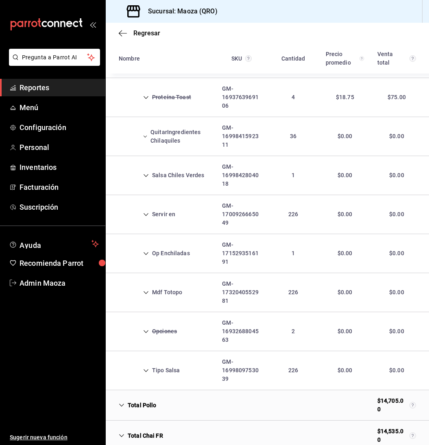
click at [146, 369] on icon "Cell" at bounding box center [146, 371] width 6 height 6
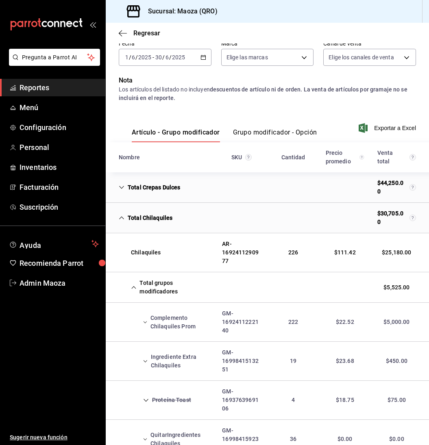
scroll to position [0, 0]
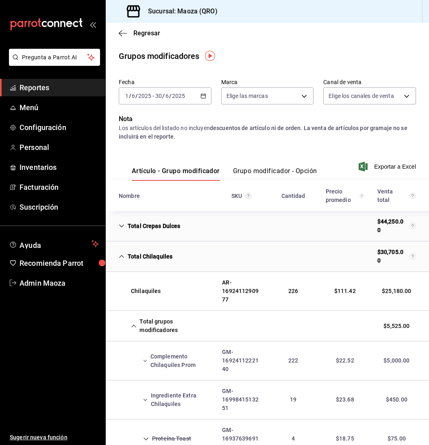
click at [203, 97] on icon "button" at bounding box center [204, 96] width 6 height 6
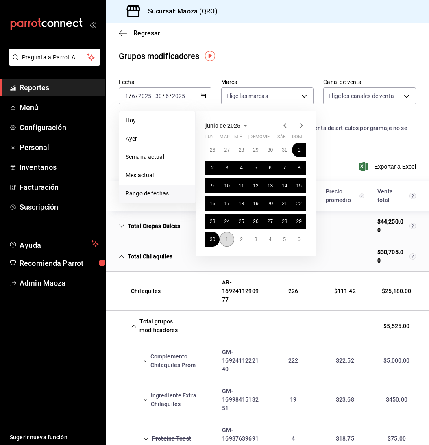
click at [232, 239] on button "1" at bounding box center [227, 239] width 14 height 15
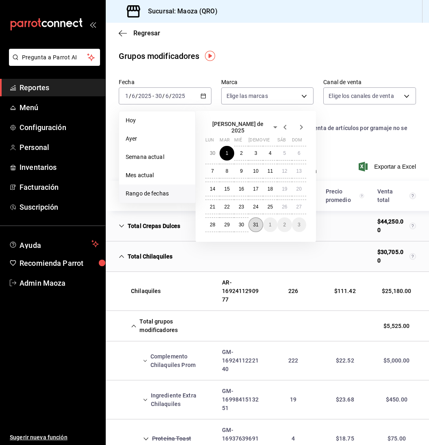
click at [257, 222] on abbr "31" at bounding box center [255, 225] width 5 height 6
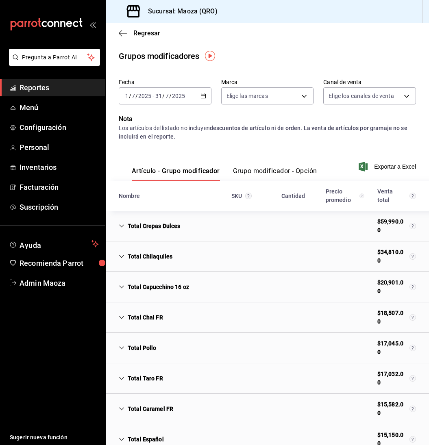
click at [122, 258] on icon "Cell" at bounding box center [122, 257] width 6 height 6
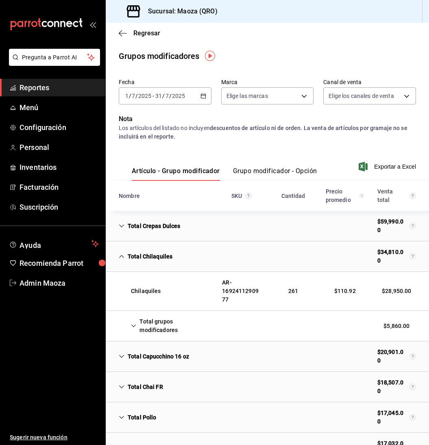
click at [131, 328] on icon "Cell" at bounding box center [133, 326] width 5 height 6
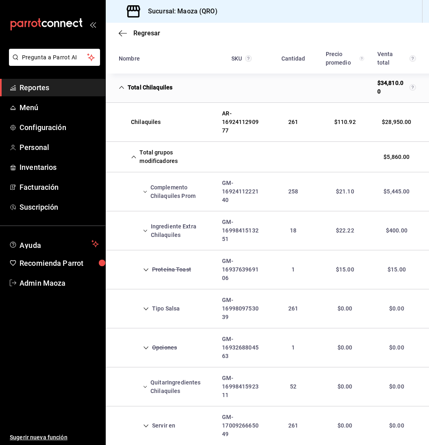
scroll to position [183, 0]
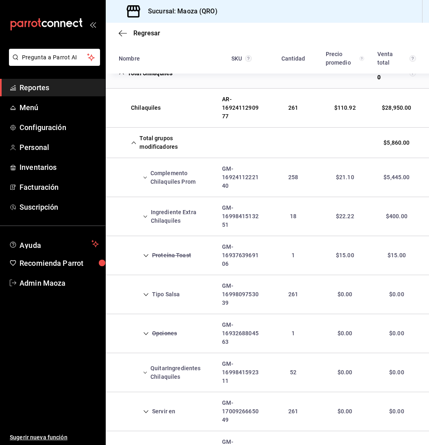
click at [147, 292] on icon "Cell" at bounding box center [146, 295] width 6 height 6
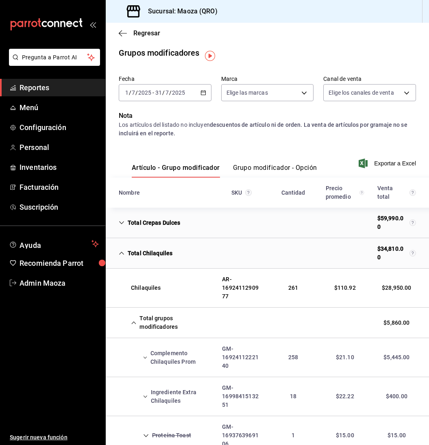
scroll to position [0, 0]
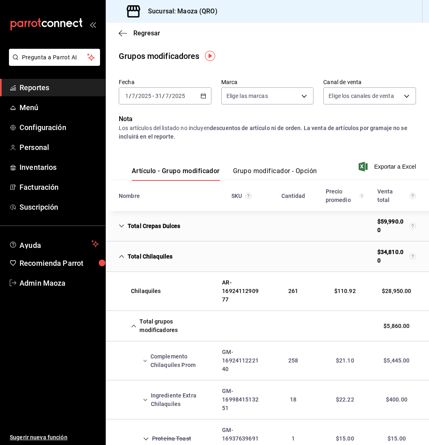
click at [204, 92] on div "2025-07-01 1 / 7 / 2025 - 2025-07-31 31 / 7 / 2025" at bounding box center [165, 95] width 93 height 17
click at [201, 96] on icon "button" at bounding box center [204, 96] width 6 height 6
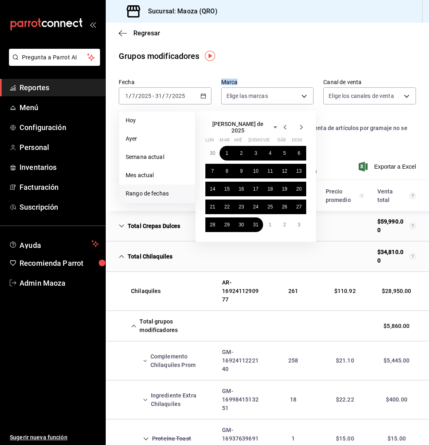
click at [234, 125] on span "julio de 2025" at bounding box center [237, 127] width 65 height 13
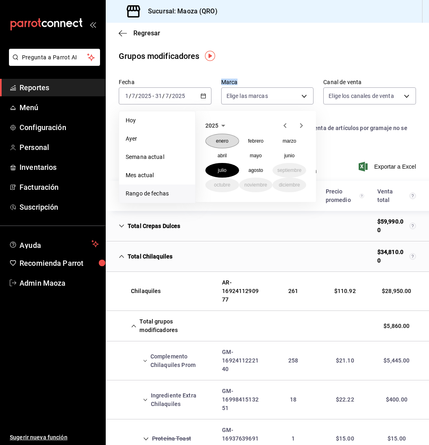
click at [222, 140] on abbr "enero" at bounding box center [222, 141] width 13 height 6
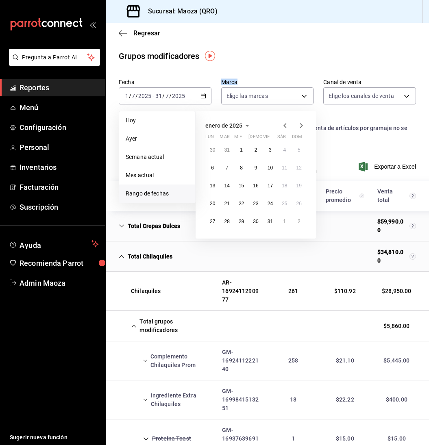
click at [239, 124] on span "enero de 2025" at bounding box center [223, 125] width 37 height 7
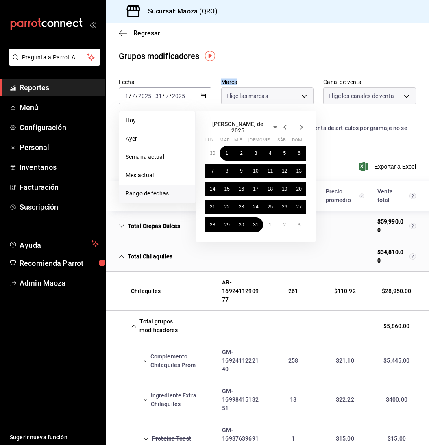
click at [218, 126] on span "julio de 2025" at bounding box center [237, 127] width 65 height 13
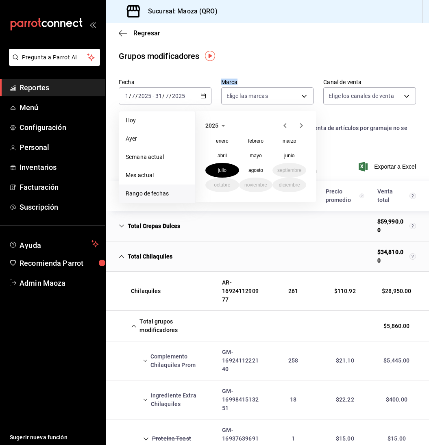
click at [218, 126] on span "2025" at bounding box center [211, 125] width 13 height 7
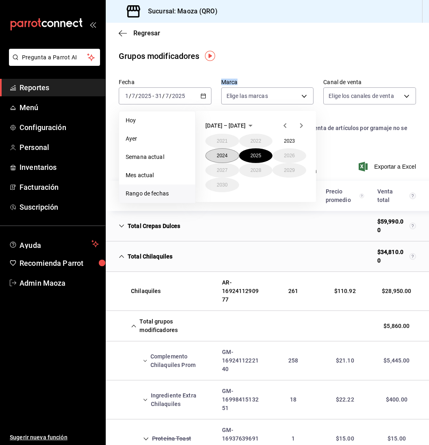
click at [220, 155] on button "2024" at bounding box center [222, 155] width 34 height 15
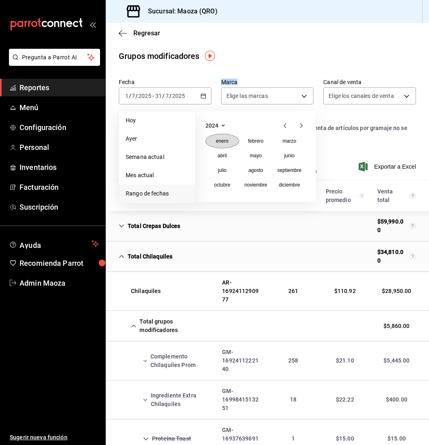
click at [224, 146] on button "enero" at bounding box center [222, 141] width 34 height 15
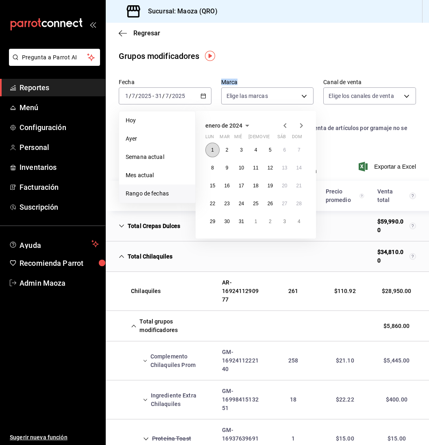
click at [214, 147] on button "1" at bounding box center [212, 150] width 14 height 15
click at [241, 218] on button "31" at bounding box center [241, 221] width 14 height 15
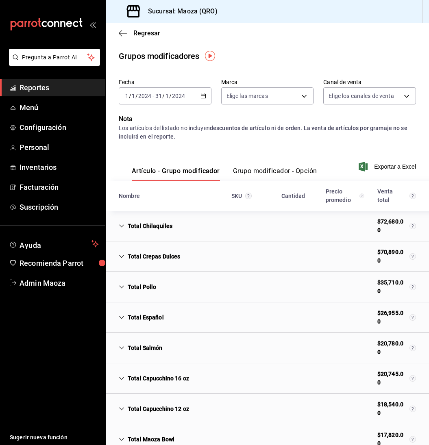
click at [125, 223] on div "Total Chilaquiles" at bounding box center [145, 226] width 67 height 15
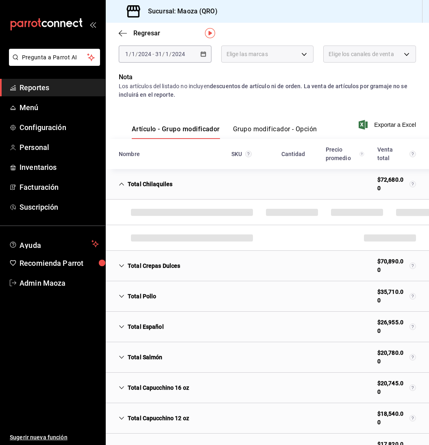
scroll to position [45, 0]
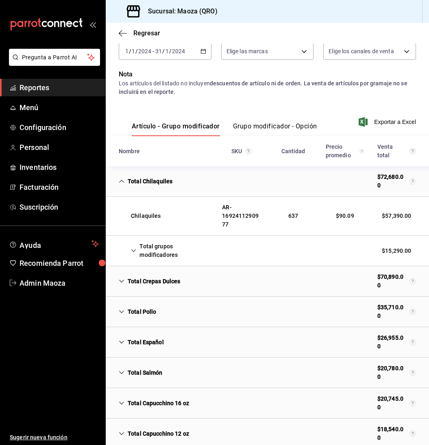
click at [131, 249] on icon "Cell" at bounding box center [133, 251] width 5 height 6
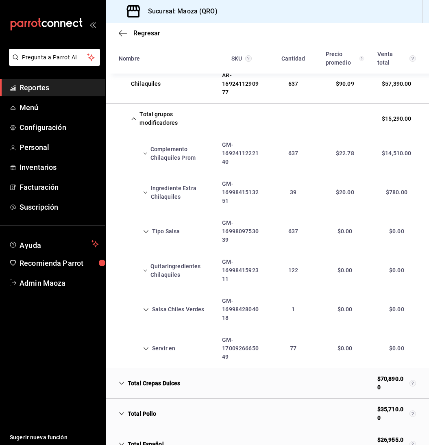
scroll to position [177, 0]
click at [148, 233] on div "Tipo Salsa" at bounding box center [149, 231] width 74 height 15
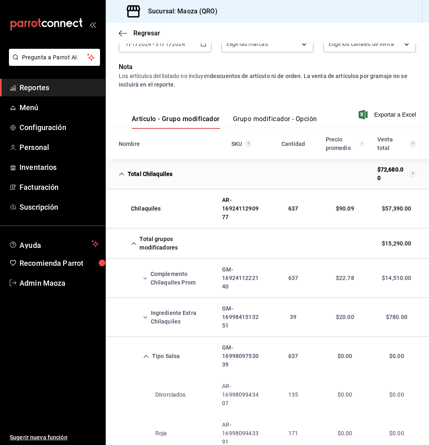
scroll to position [0, 0]
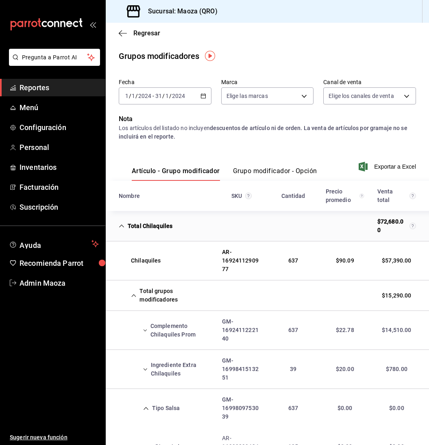
click at [205, 96] on \(Stroke\) "button" at bounding box center [203, 96] width 5 height 4
click at [205, 96] on icon "button" at bounding box center [204, 96] width 6 height 6
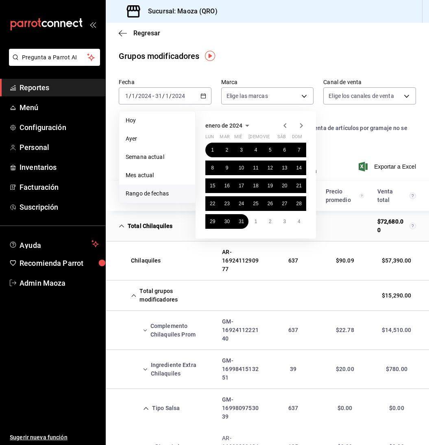
click at [244, 126] on icon "button" at bounding box center [247, 126] width 10 height 10
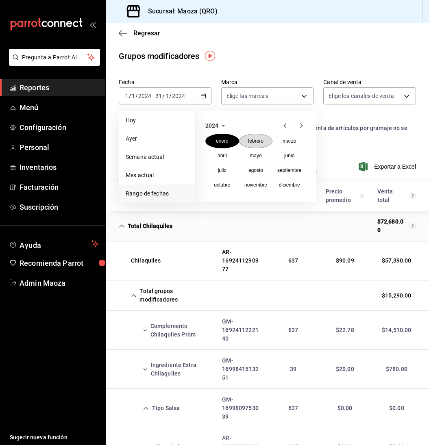
click at [251, 142] on abbr "febrero" at bounding box center [255, 141] width 15 height 6
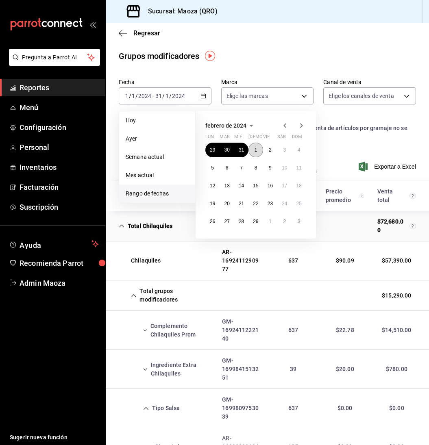
click at [251, 152] on button "1" at bounding box center [256, 150] width 14 height 15
click at [259, 224] on button "29" at bounding box center [256, 221] width 14 height 15
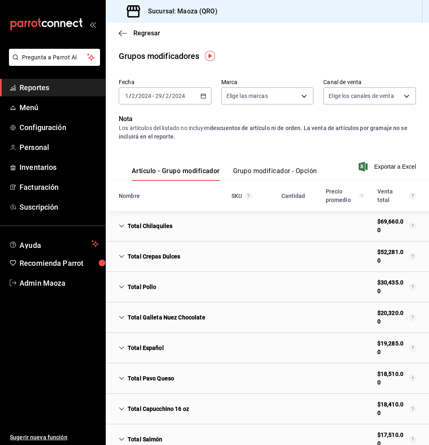
click at [121, 223] on icon "Cell" at bounding box center [122, 226] width 6 height 6
click at [122, 225] on icon "Cell" at bounding box center [122, 226] width 6 height 6
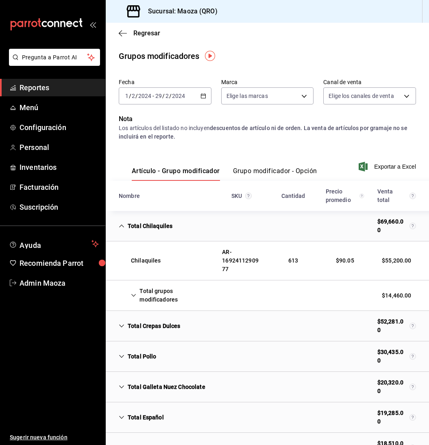
click at [131, 295] on icon "Cell" at bounding box center [133, 296] width 5 height 6
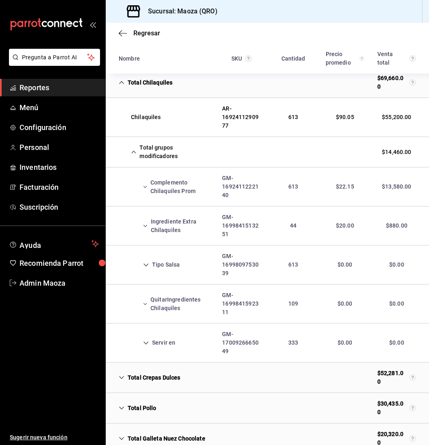
scroll to position [146, 0]
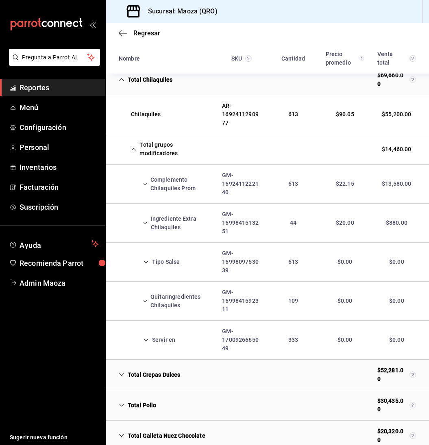
click at [148, 260] on icon "Cell" at bounding box center [146, 263] width 6 height 6
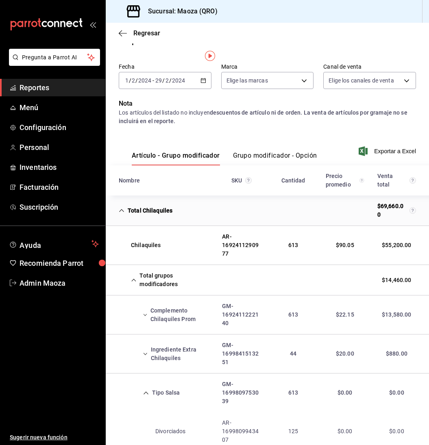
scroll to position [0, 0]
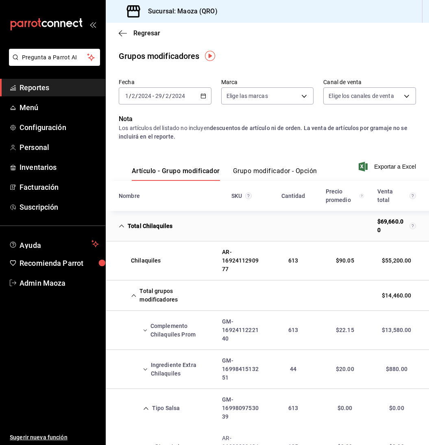
click at [204, 98] on icon "button" at bounding box center [204, 96] width 6 height 6
click at [204, 98] on \(Stroke\) "button" at bounding box center [203, 96] width 5 height 4
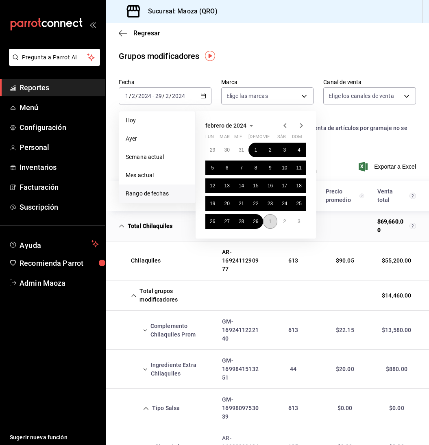
click at [269, 219] on abbr "1" at bounding box center [270, 222] width 3 height 6
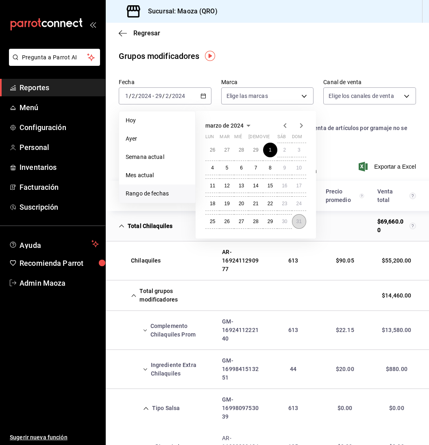
click at [304, 220] on button "31" at bounding box center [299, 221] width 14 height 15
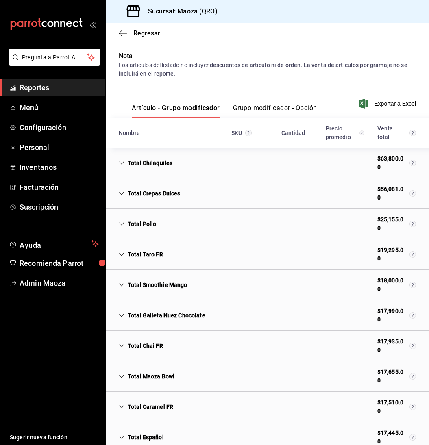
scroll to position [64, 0]
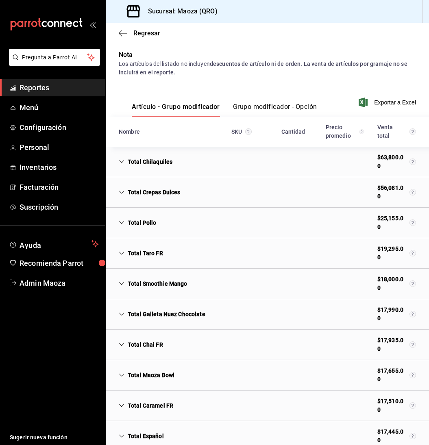
click at [119, 161] on icon "Cell" at bounding box center [122, 162] width 6 height 6
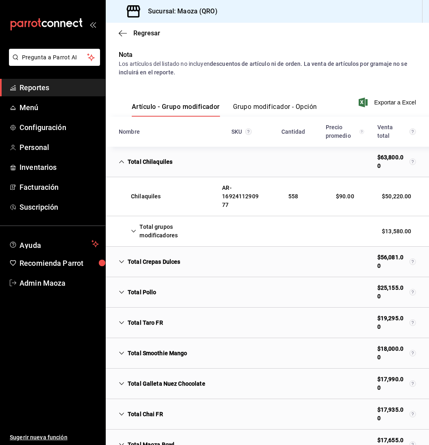
click at [134, 227] on div "Total grupos modificadores" at bounding box center [163, 232] width 103 height 24
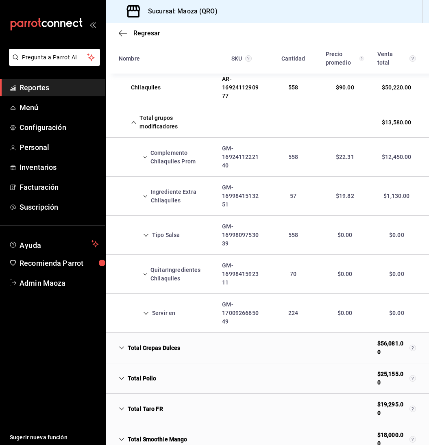
scroll to position [177, 0]
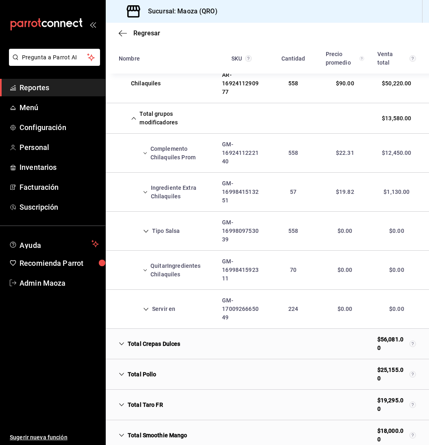
click at [145, 229] on icon "Cell" at bounding box center [146, 232] width 6 height 6
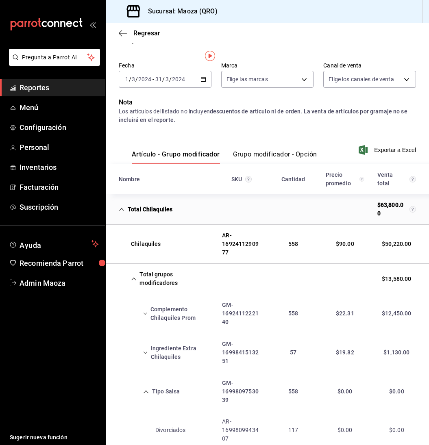
scroll to position [0, 0]
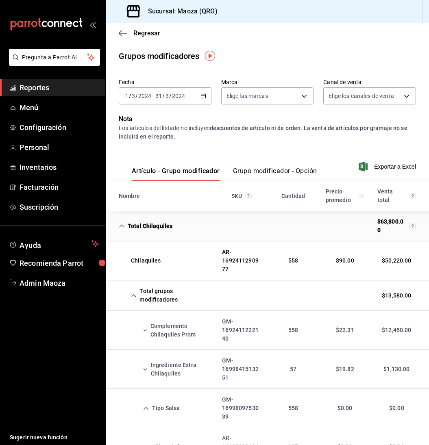
click at [204, 94] on \(Stroke\) "button" at bounding box center [203, 96] width 5 height 4
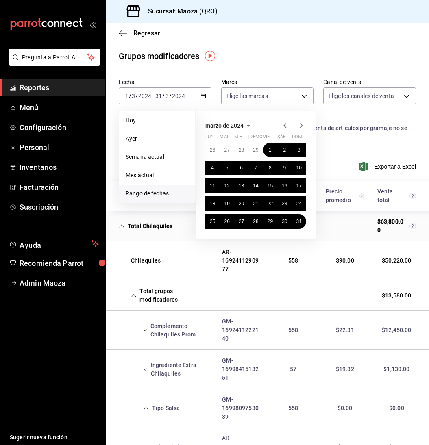
click at [302, 130] on icon "button" at bounding box center [302, 126] width 10 height 10
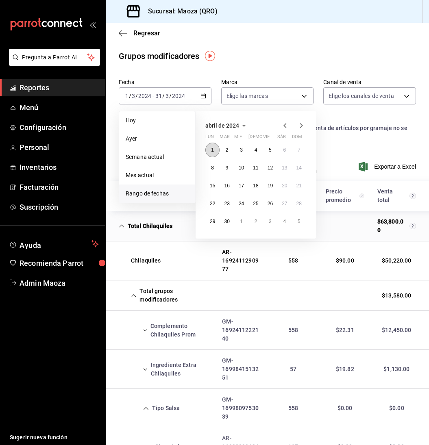
click at [212, 149] on abbr "1" at bounding box center [212, 150] width 3 height 6
click at [229, 222] on abbr "30" at bounding box center [226, 222] width 5 height 6
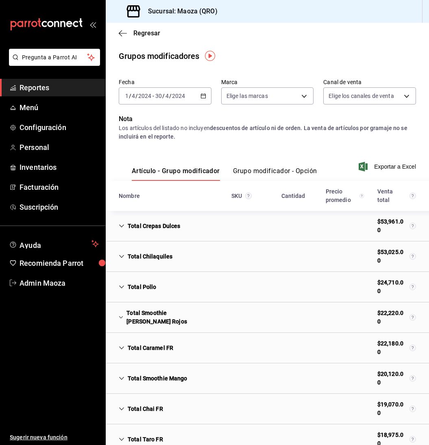
click at [132, 254] on div "Total Chilaquiles" at bounding box center [145, 256] width 67 height 15
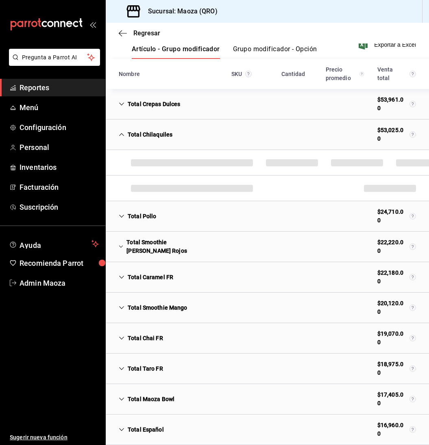
scroll to position [127, 0]
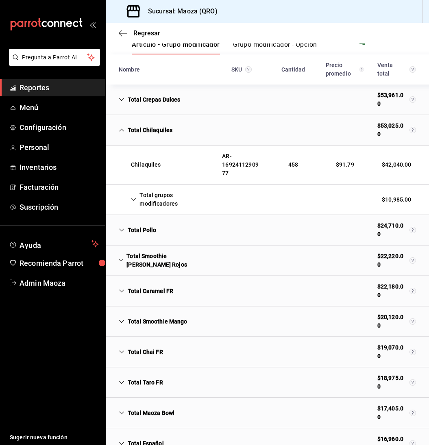
click at [136, 203] on div "Total grupos modificadores" at bounding box center [163, 200] width 103 height 24
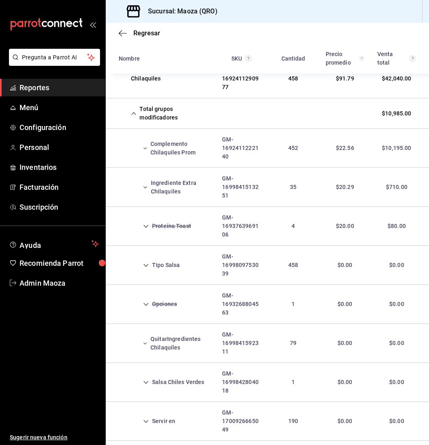
scroll to position [223, 0]
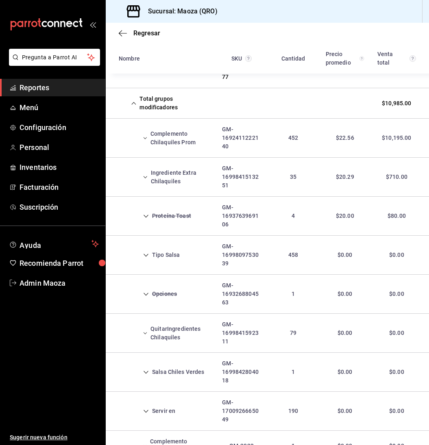
click at [150, 260] on div "Tipo Salsa" at bounding box center [149, 255] width 74 height 15
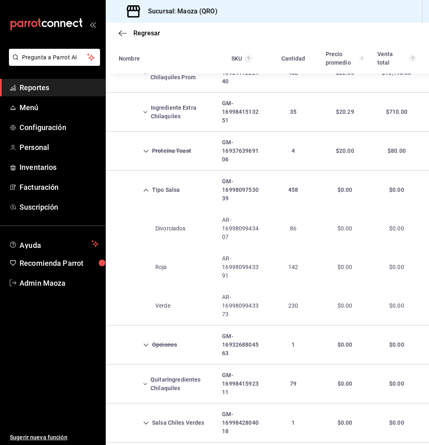
scroll to position [0, 0]
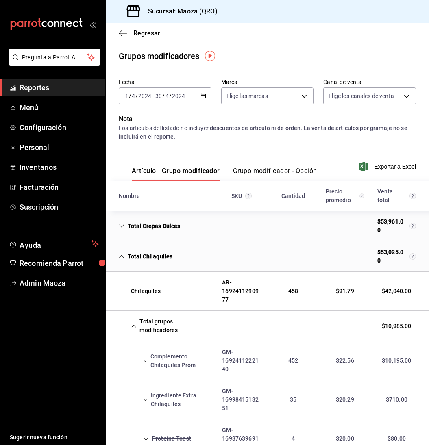
click at [203, 95] on icon "button" at bounding box center [204, 96] width 6 height 6
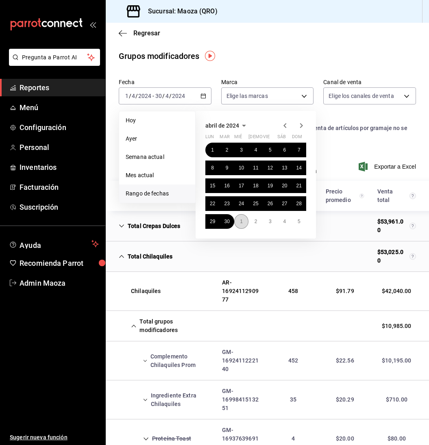
click at [241, 226] on button "1" at bounding box center [241, 221] width 14 height 15
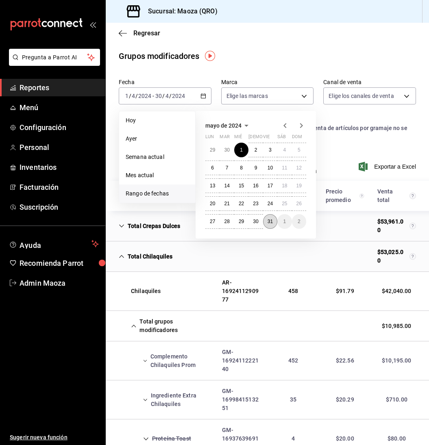
click at [269, 222] on abbr "31" at bounding box center [270, 222] width 5 height 6
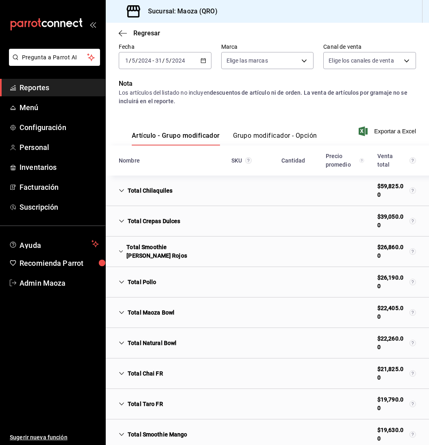
scroll to position [46, 0]
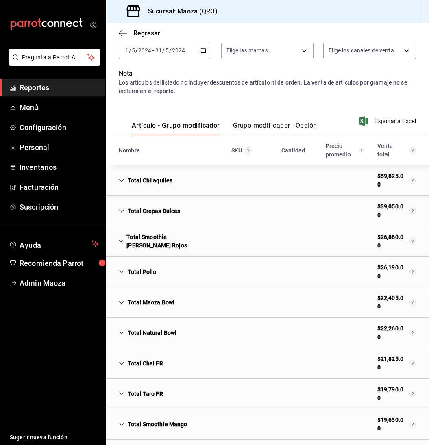
click at [128, 186] on div "Total Chilaquiles" at bounding box center [145, 180] width 67 height 15
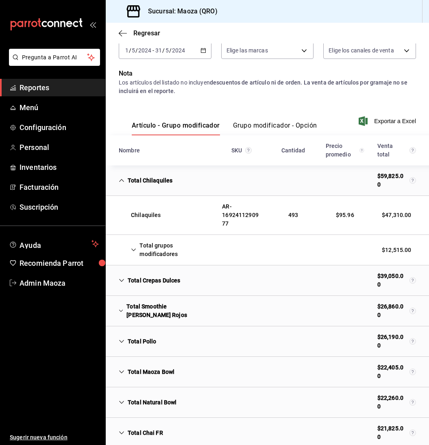
click at [141, 245] on div "Total grupos modificadores" at bounding box center [163, 250] width 103 height 24
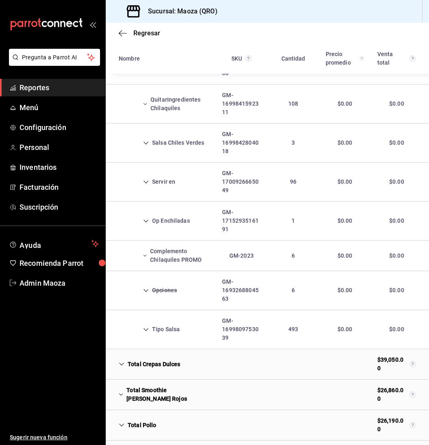
scroll to position [345, 0]
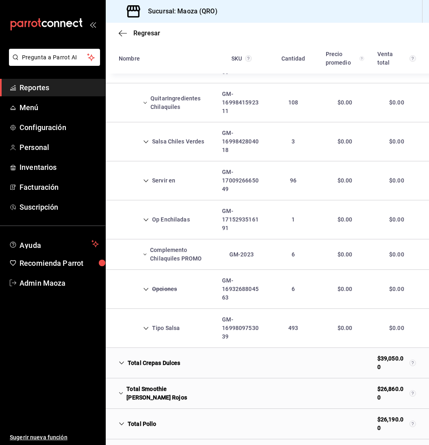
click at [161, 324] on div "Tipo Salsa" at bounding box center [149, 328] width 74 height 15
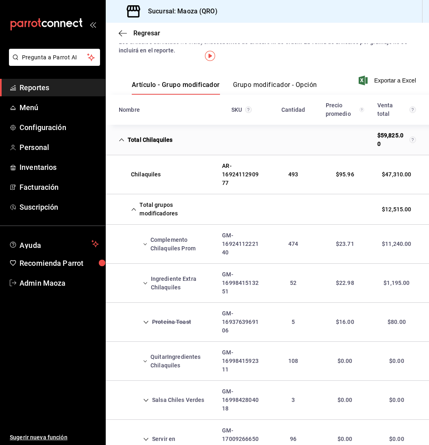
scroll to position [0, 0]
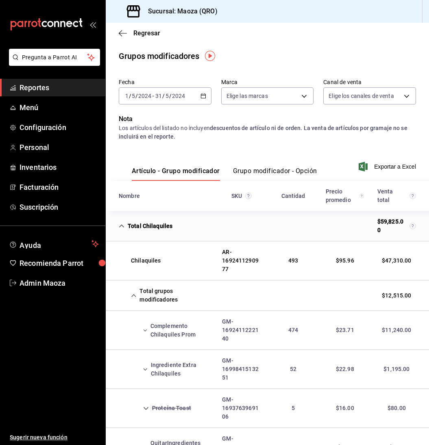
click at [203, 96] on icon "button" at bounding box center [204, 96] width 6 height 6
click at [206, 95] on icon "button" at bounding box center [204, 96] width 6 height 6
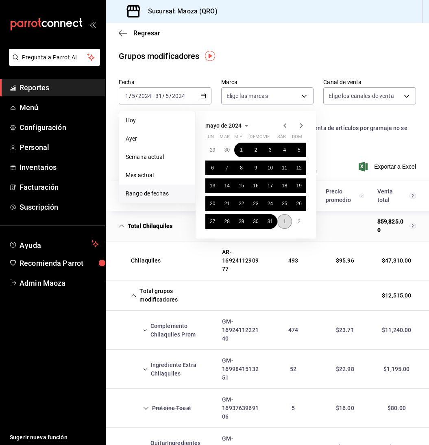
click at [283, 222] on abbr "1" at bounding box center [284, 222] width 3 height 6
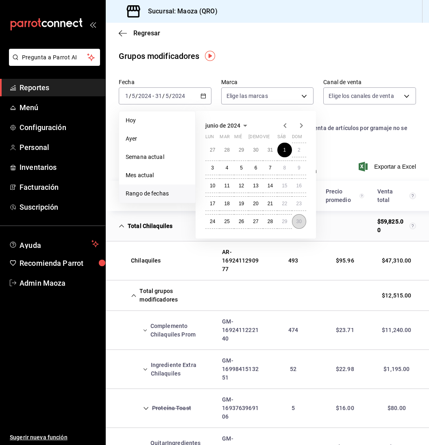
click at [304, 221] on button "30" at bounding box center [299, 221] width 14 height 15
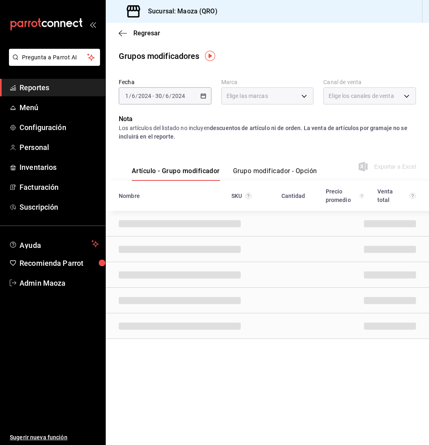
click at [304, 221] on div "Cell" at bounding box center [302, 223] width 13 height 7
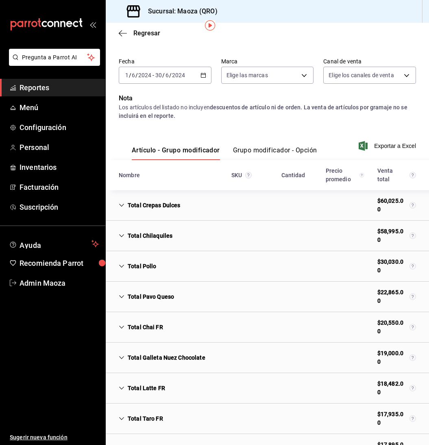
scroll to position [31, 0]
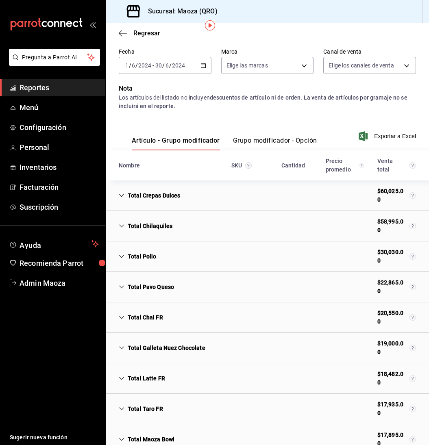
click at [156, 225] on div "Total Chilaquiles" at bounding box center [145, 226] width 67 height 15
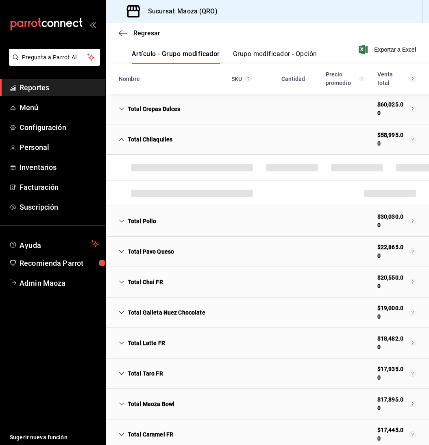
scroll to position [119, 0]
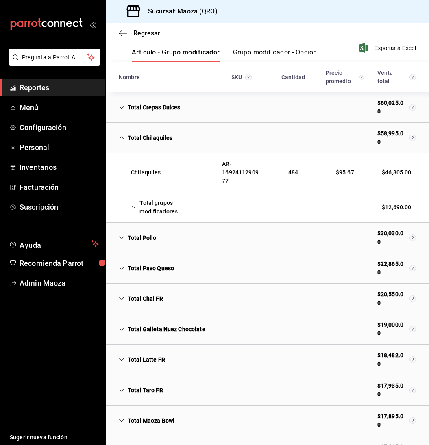
click at [140, 208] on div "Total grupos modificadores" at bounding box center [163, 208] width 103 height 24
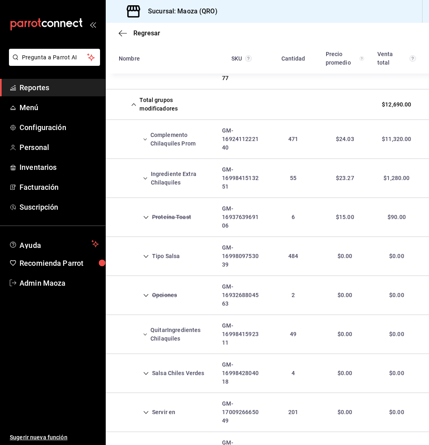
scroll to position [224, 0]
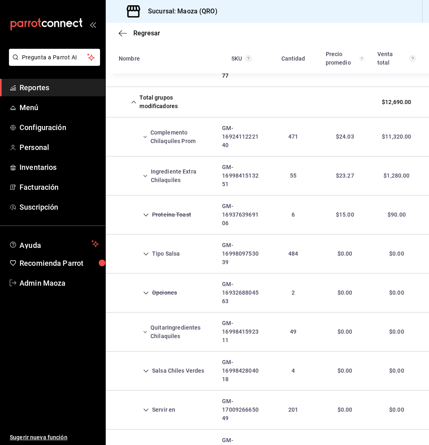
click at [159, 251] on div "Tipo Salsa" at bounding box center [149, 253] width 74 height 15
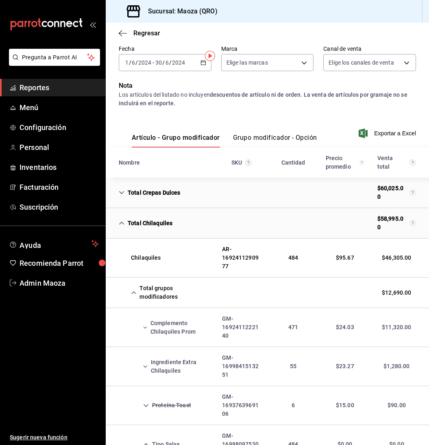
scroll to position [0, 0]
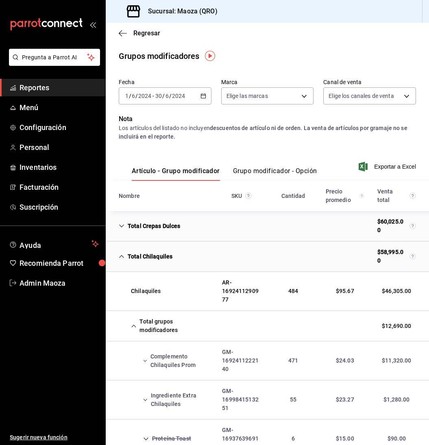
click at [203, 96] on icon "button" at bounding box center [204, 96] width 6 height 6
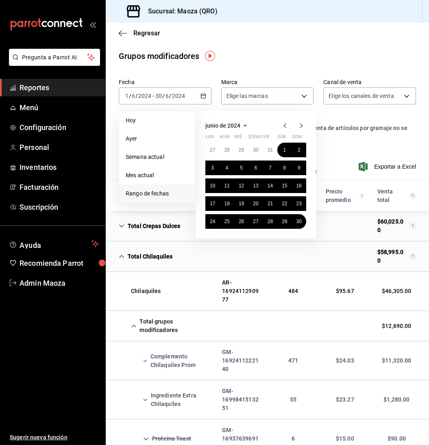
click at [298, 128] on icon "button" at bounding box center [302, 126] width 10 height 10
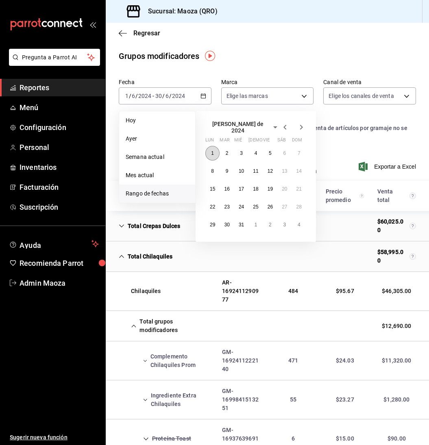
click at [210, 151] on button "1" at bounding box center [212, 153] width 14 height 15
click at [243, 222] on abbr "31" at bounding box center [241, 225] width 5 height 6
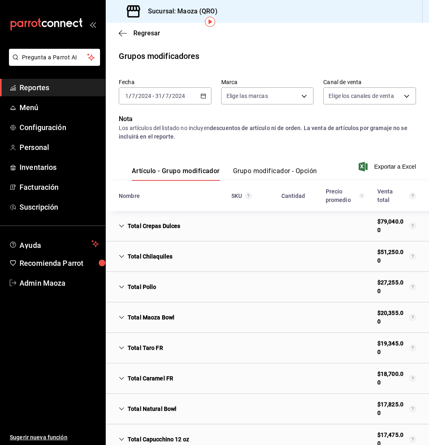
scroll to position [56, 0]
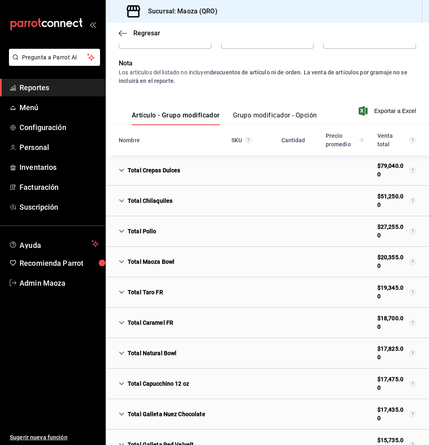
click at [157, 206] on div "Total Chilaquiles" at bounding box center [145, 201] width 67 height 15
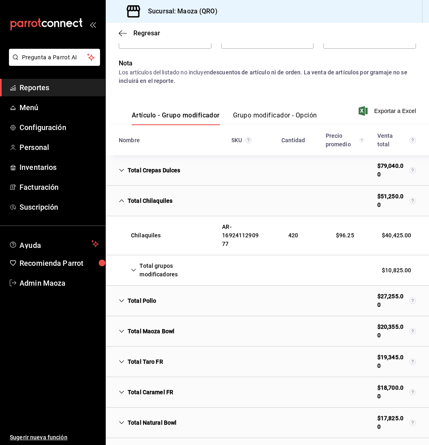
click at [143, 268] on div "Total grupos modificadores" at bounding box center [163, 271] width 103 height 24
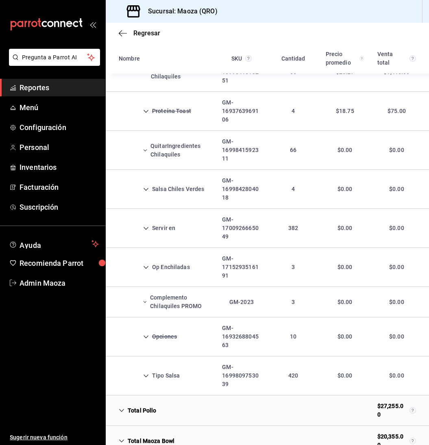
scroll to position [332, 0]
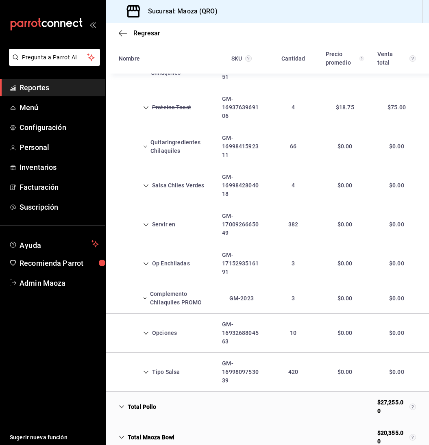
click at [158, 368] on div "Tipo Salsa" at bounding box center [149, 372] width 74 height 15
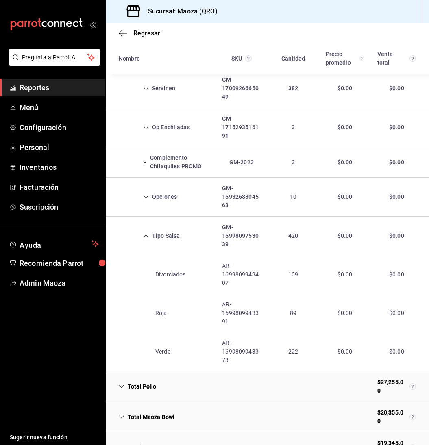
scroll to position [0, 0]
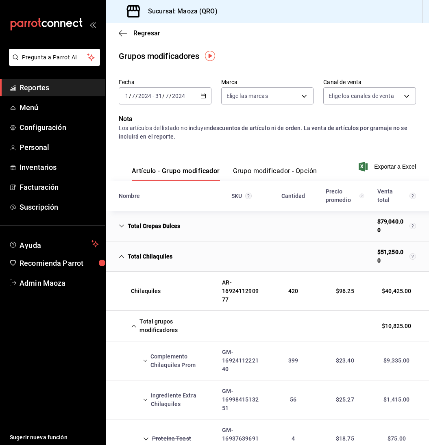
click at [200, 95] on div "2024-07-01 1 / 7 / 2024 - 2024-07-31 31 / 7 / 2024" at bounding box center [165, 95] width 93 height 17
click at [202, 98] on icon "button" at bounding box center [204, 96] width 6 height 6
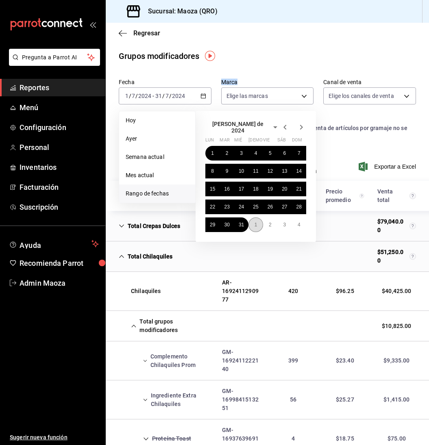
click at [256, 222] on abbr "1" at bounding box center [256, 225] width 3 height 6
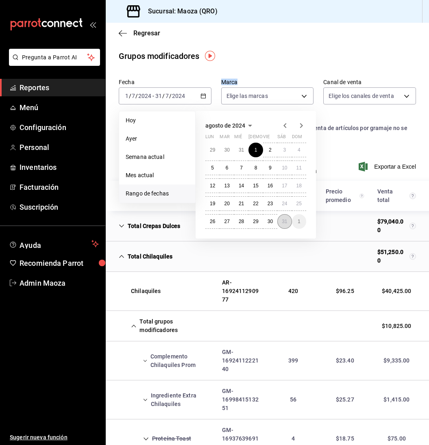
click at [285, 222] on abbr "31" at bounding box center [284, 222] width 5 height 6
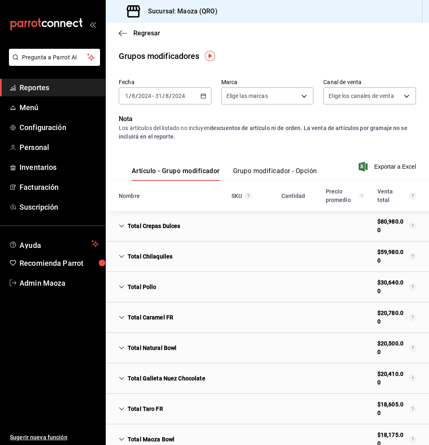
click at [119, 251] on div "Total Chilaquiles" at bounding box center [145, 256] width 67 height 15
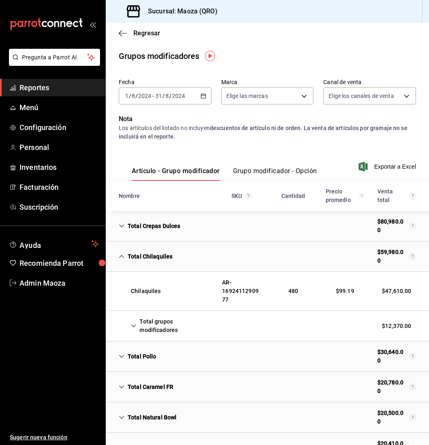
click at [138, 324] on div "Total grupos modificadores" at bounding box center [163, 326] width 103 height 24
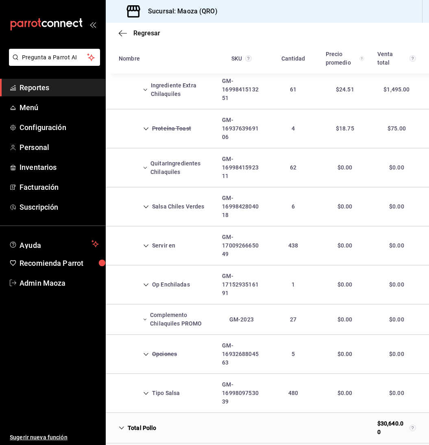
scroll to position [314, 0]
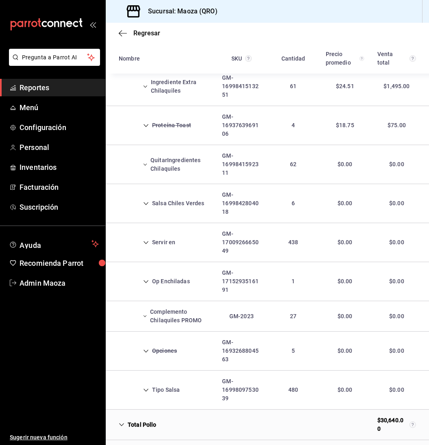
click at [166, 385] on div "Tipo Salsa" at bounding box center [149, 390] width 74 height 15
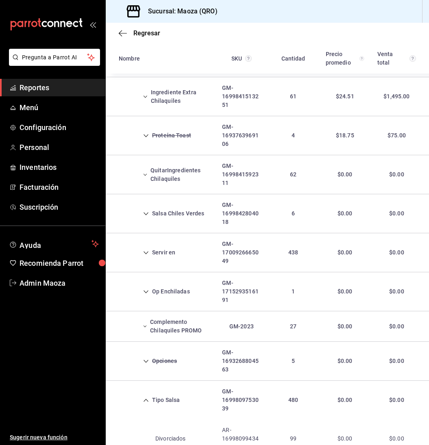
scroll to position [0, 0]
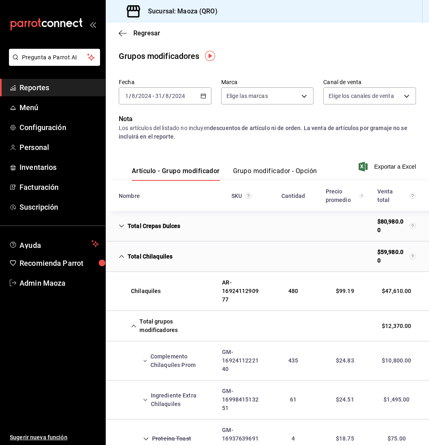
click at [204, 93] on icon "button" at bounding box center [204, 96] width 6 height 6
click at [203, 95] on icon "button" at bounding box center [204, 96] width 6 height 6
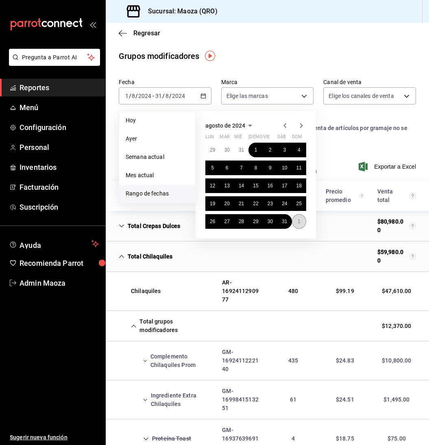
click at [301, 222] on button "1" at bounding box center [299, 221] width 14 height 15
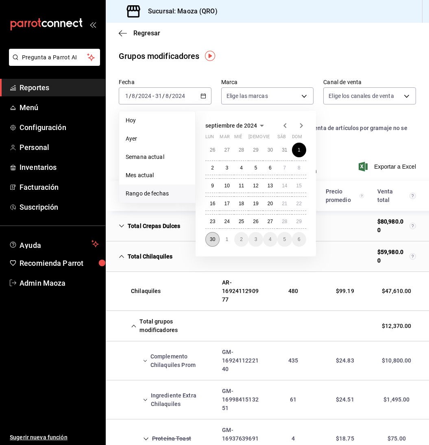
click at [212, 240] on abbr "30" at bounding box center [212, 240] width 5 height 6
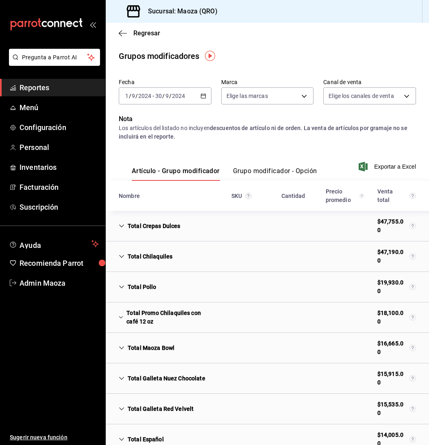
click at [143, 260] on div "Total Chilaquiles" at bounding box center [145, 256] width 67 height 15
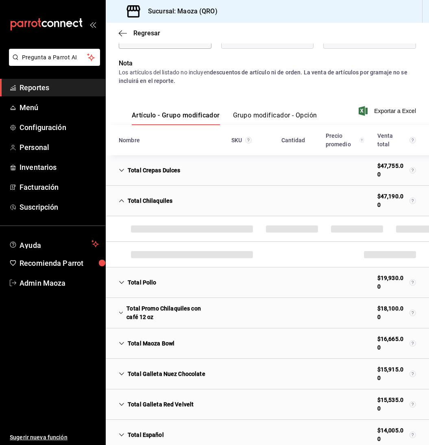
scroll to position [61, 0]
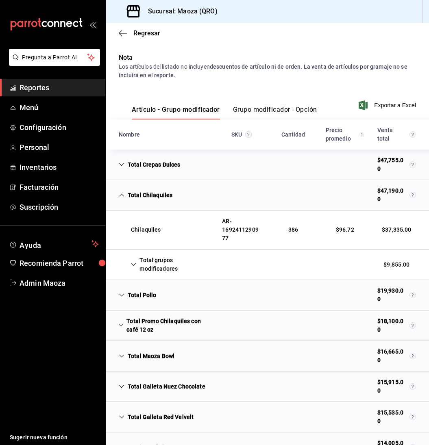
click at [144, 268] on div "Total grupos modificadores" at bounding box center [163, 265] width 103 height 24
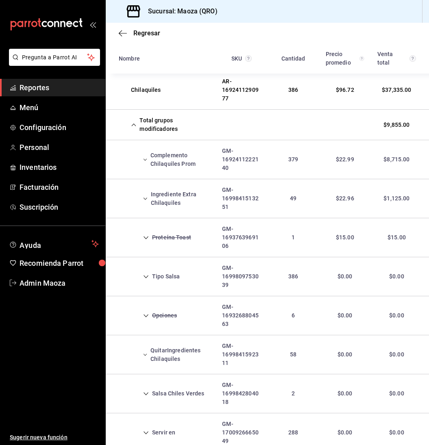
scroll to position [271, 0]
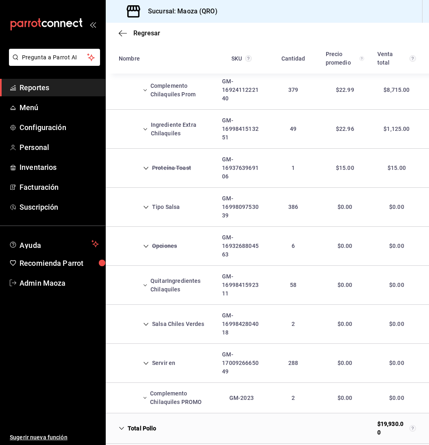
click at [153, 207] on div "Tipo Salsa" at bounding box center [149, 207] width 74 height 15
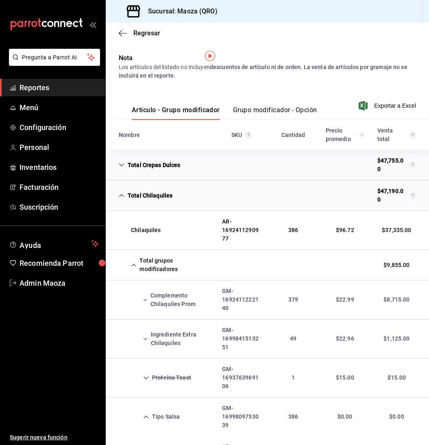
scroll to position [0, 0]
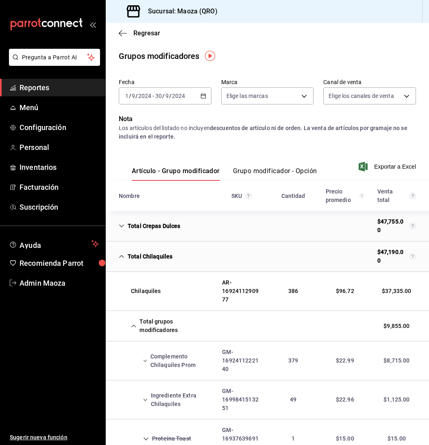
click at [205, 95] on \(Stroke\) "button" at bounding box center [203, 95] width 4 height 0
click at [203, 93] on icon "button" at bounding box center [204, 96] width 6 height 6
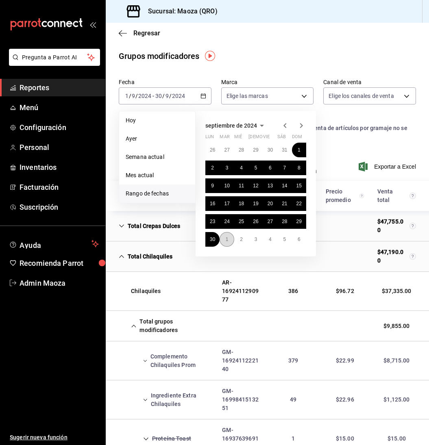
click at [231, 242] on button "1" at bounding box center [227, 239] width 14 height 15
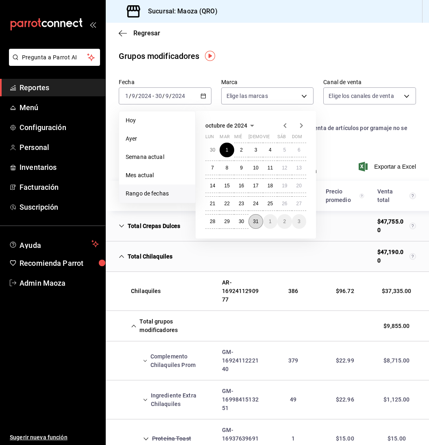
click at [258, 221] on button "31" at bounding box center [256, 221] width 14 height 15
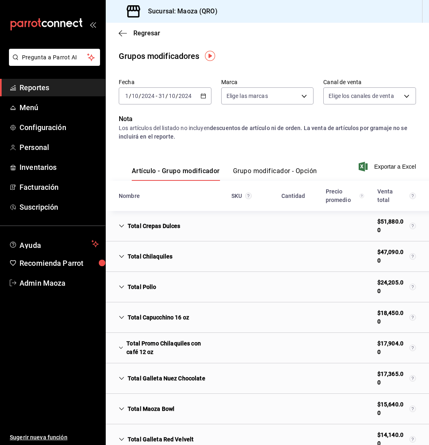
click at [124, 255] on div "Total Chilaquiles" at bounding box center [145, 256] width 67 height 15
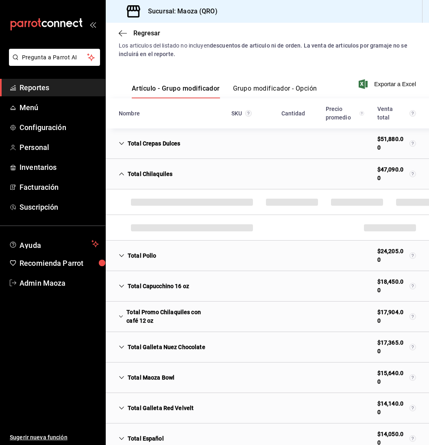
scroll to position [83, 0]
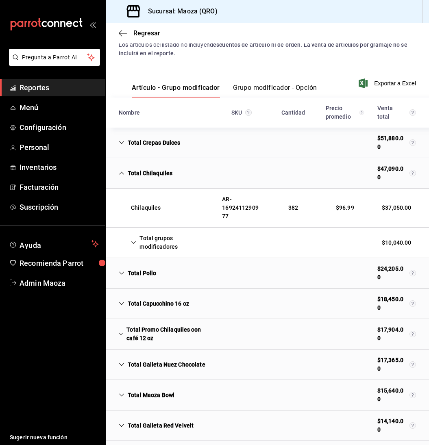
click at [137, 241] on div "Total grupos modificadores" at bounding box center [163, 243] width 103 height 24
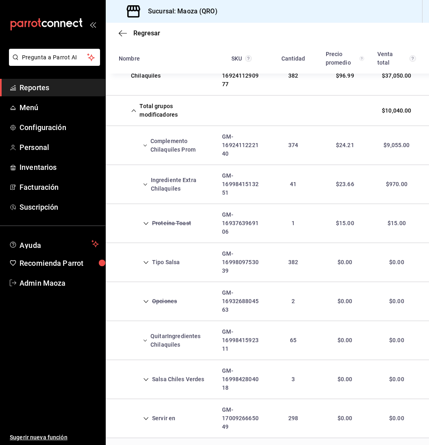
scroll to position [222, 0]
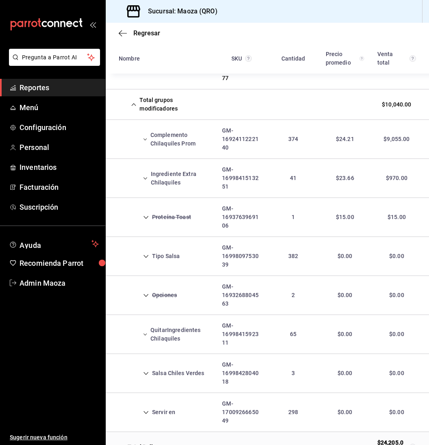
click at [148, 251] on div "Tipo Salsa" at bounding box center [149, 256] width 74 height 15
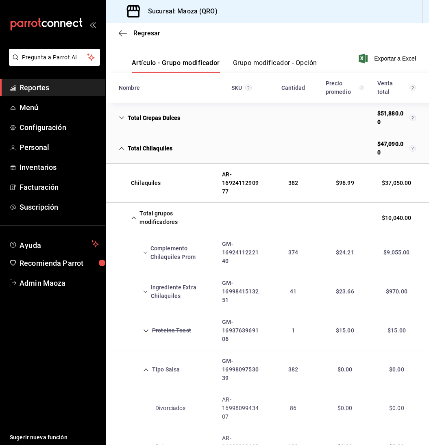
scroll to position [0, 0]
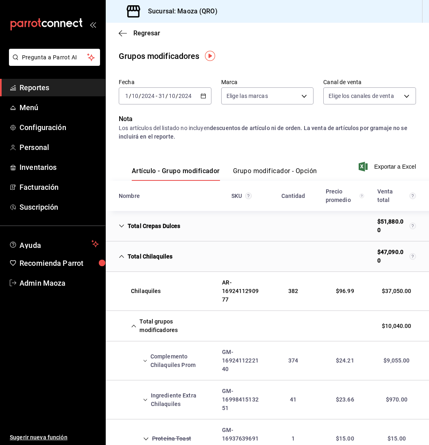
click at [205, 98] on icon "button" at bounding box center [204, 96] width 6 height 6
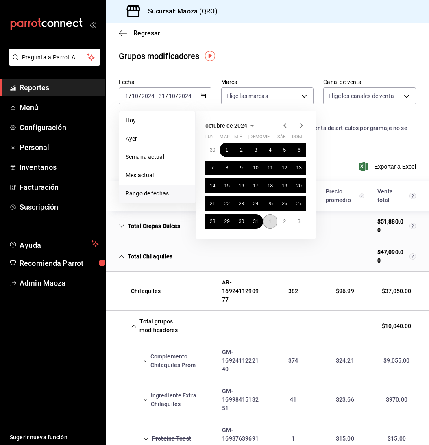
click at [268, 223] on button "1" at bounding box center [270, 221] width 14 height 15
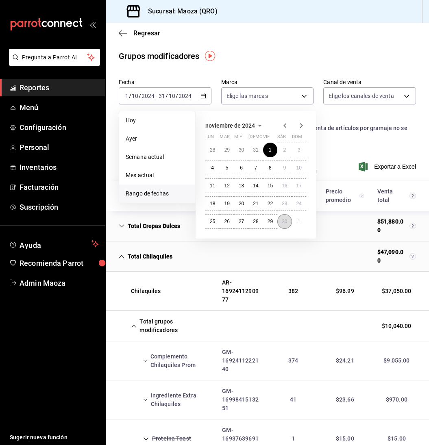
click at [286, 226] on button "30" at bounding box center [284, 221] width 14 height 15
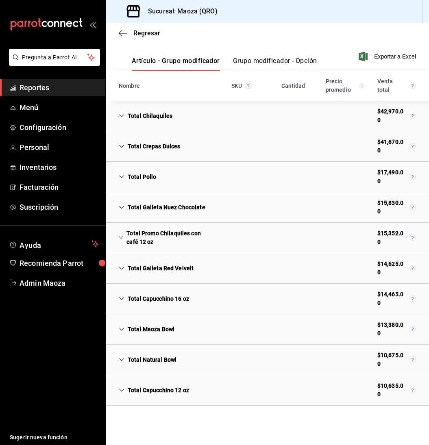
scroll to position [120, 0]
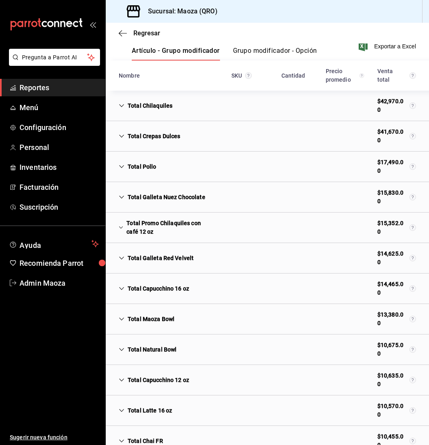
click at [142, 104] on div "Total Chilaquiles" at bounding box center [145, 105] width 67 height 15
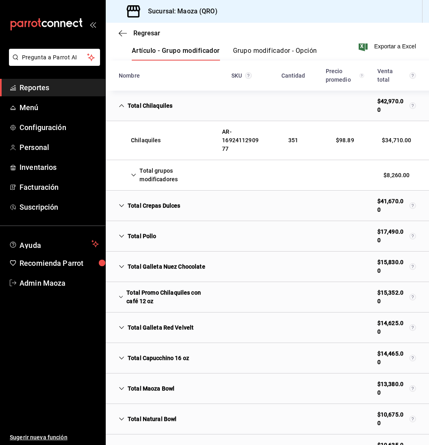
click at [144, 176] on div "Total grupos modificadores" at bounding box center [163, 176] width 103 height 24
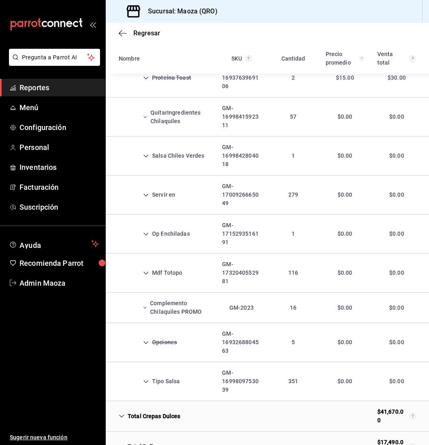
scroll to position [336, 0]
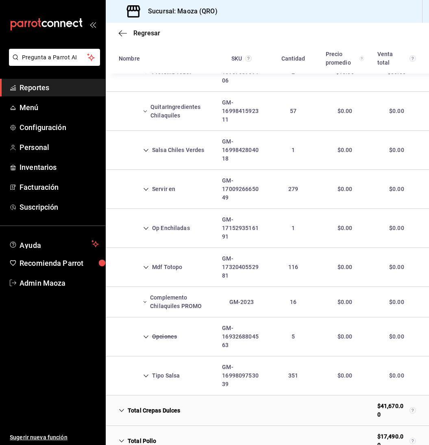
click at [161, 378] on div "Tipo Salsa" at bounding box center [149, 376] width 74 height 15
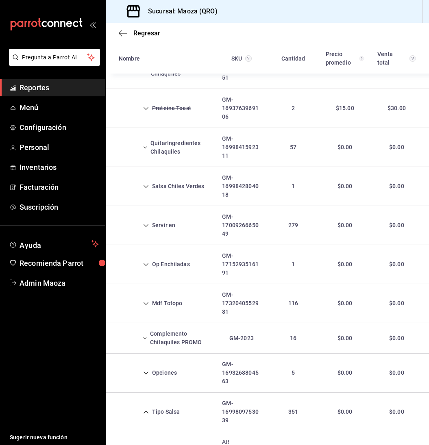
scroll to position [0, 0]
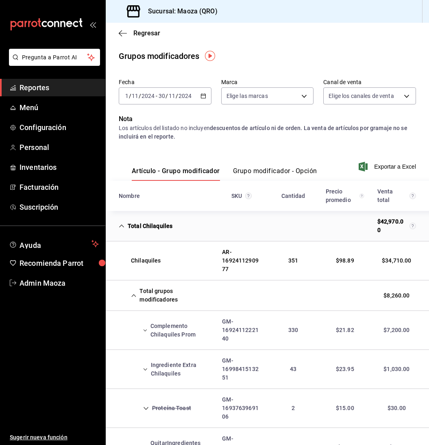
click at [203, 98] on \(Stroke\) "button" at bounding box center [203, 96] width 5 height 4
click at [202, 98] on \(Stroke\) "button" at bounding box center [203, 96] width 5 height 4
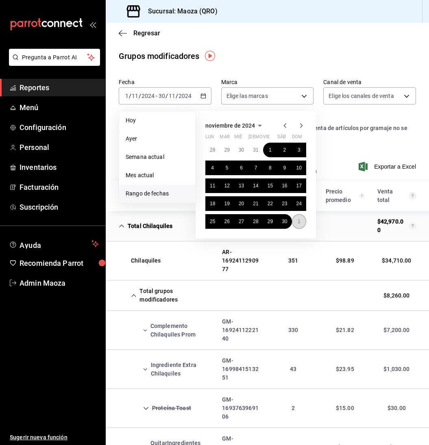
click at [301, 225] on button "1" at bounding box center [299, 221] width 14 height 15
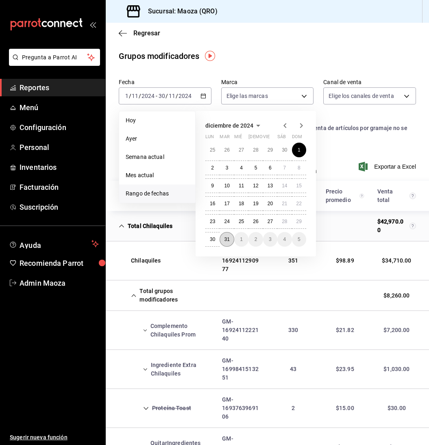
click at [229, 234] on button "31" at bounding box center [227, 239] width 14 height 15
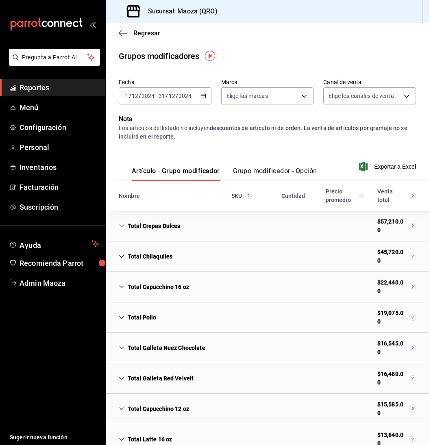
click at [147, 260] on div "Total Chilaquiles" at bounding box center [145, 256] width 67 height 15
click at [122, 259] on icon "Cell" at bounding box center [122, 257] width 6 height 6
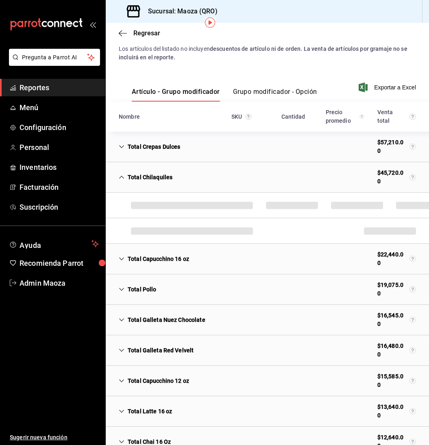
scroll to position [80, 0]
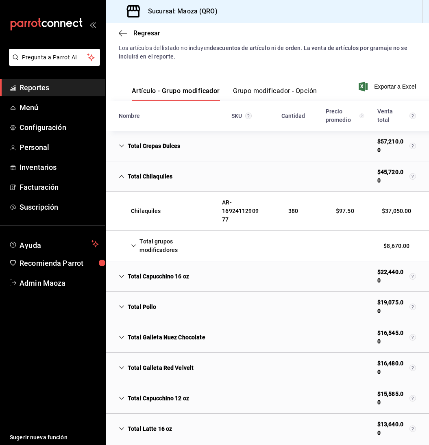
click at [139, 249] on div "Total grupos modificadores" at bounding box center [163, 246] width 103 height 24
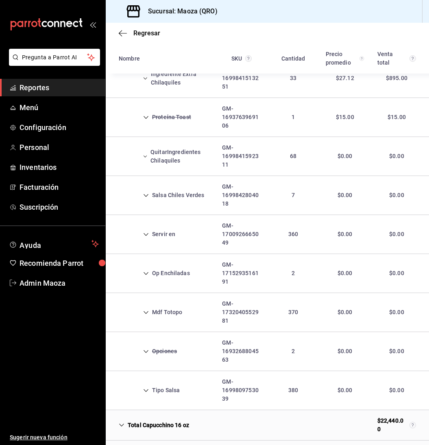
scroll to position [325, 0]
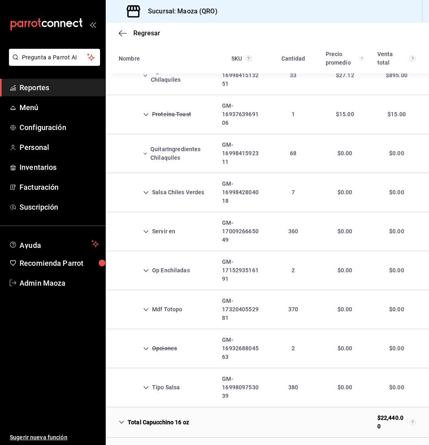
click at [164, 386] on div "Tipo Salsa" at bounding box center [149, 387] width 74 height 15
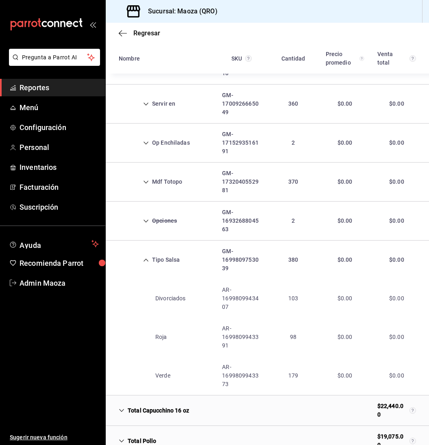
scroll to position [455, 0]
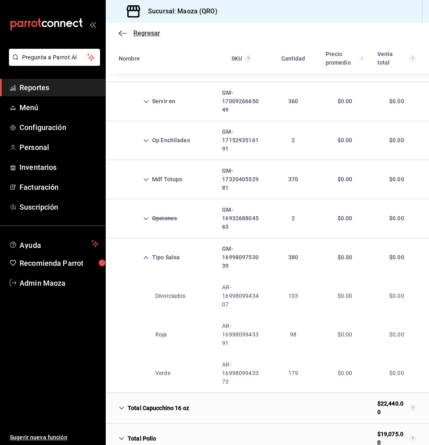
click at [130, 33] on span "Regresar" at bounding box center [139, 33] width 41 height 8
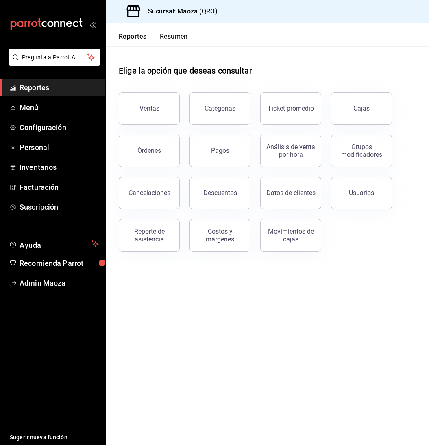
click at [174, 33] on button "Resumen" at bounding box center [174, 40] width 28 height 14
